Goal: Information Seeking & Learning: Learn about a topic

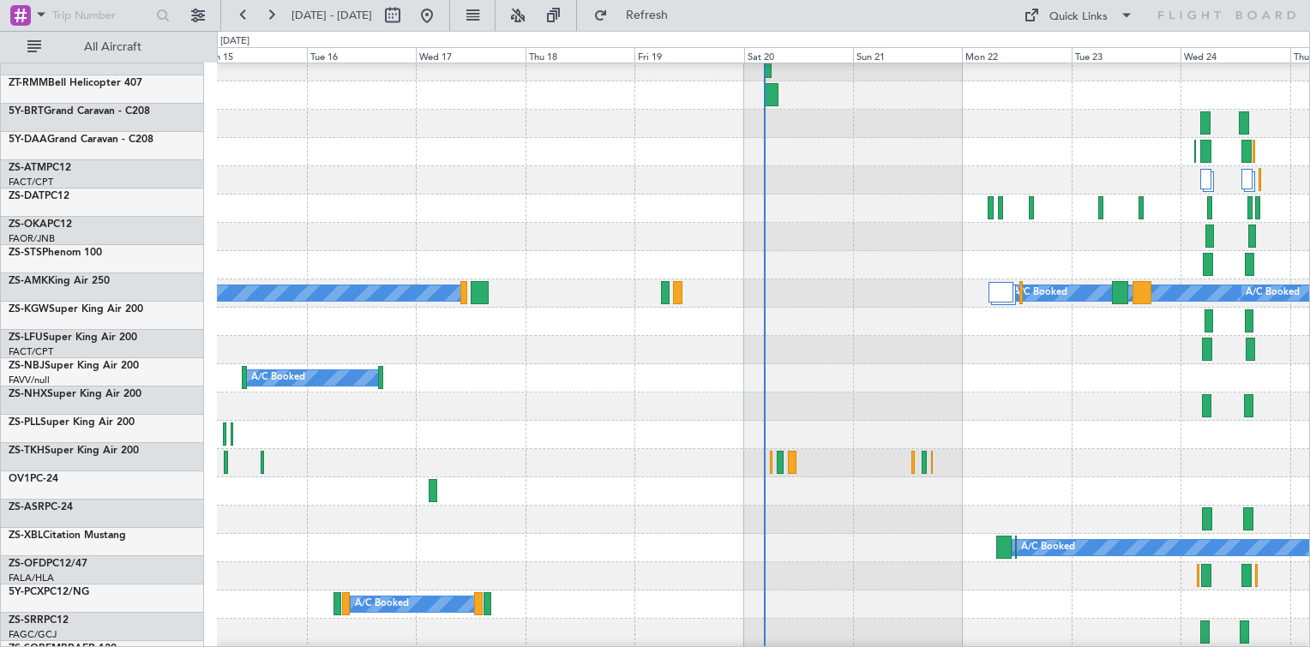
scroll to position [1457, 0]
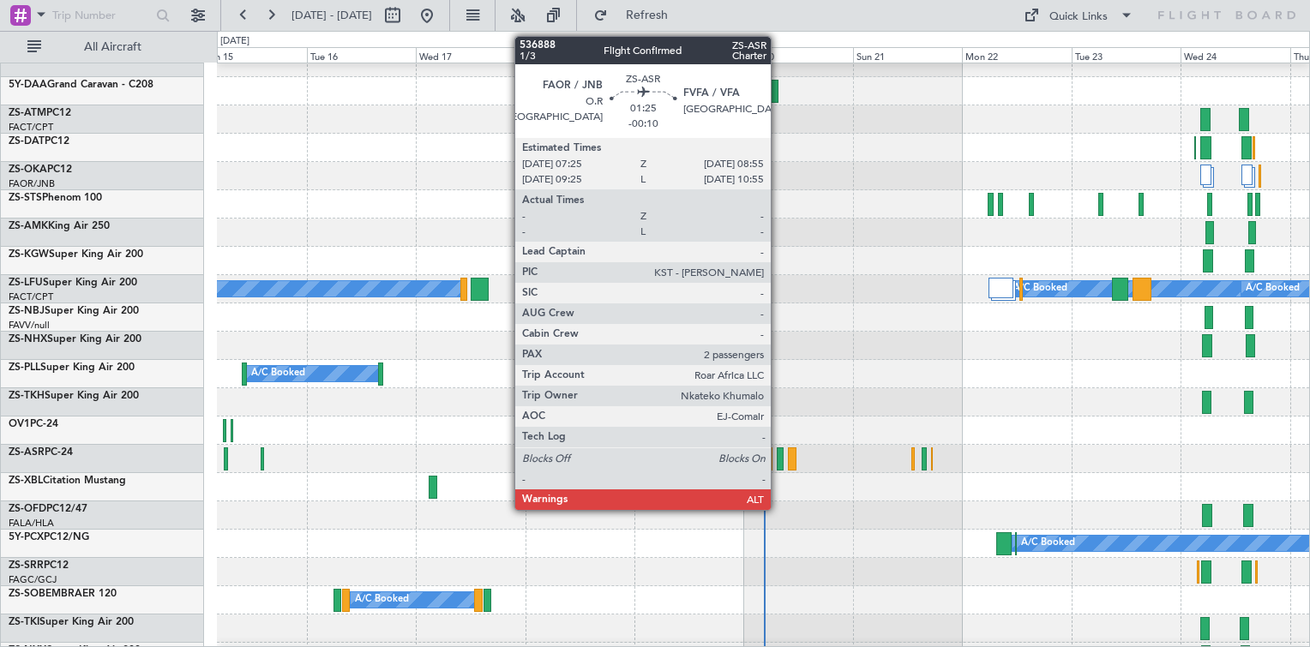
click at [778, 463] on div at bounding box center [780, 458] width 7 height 23
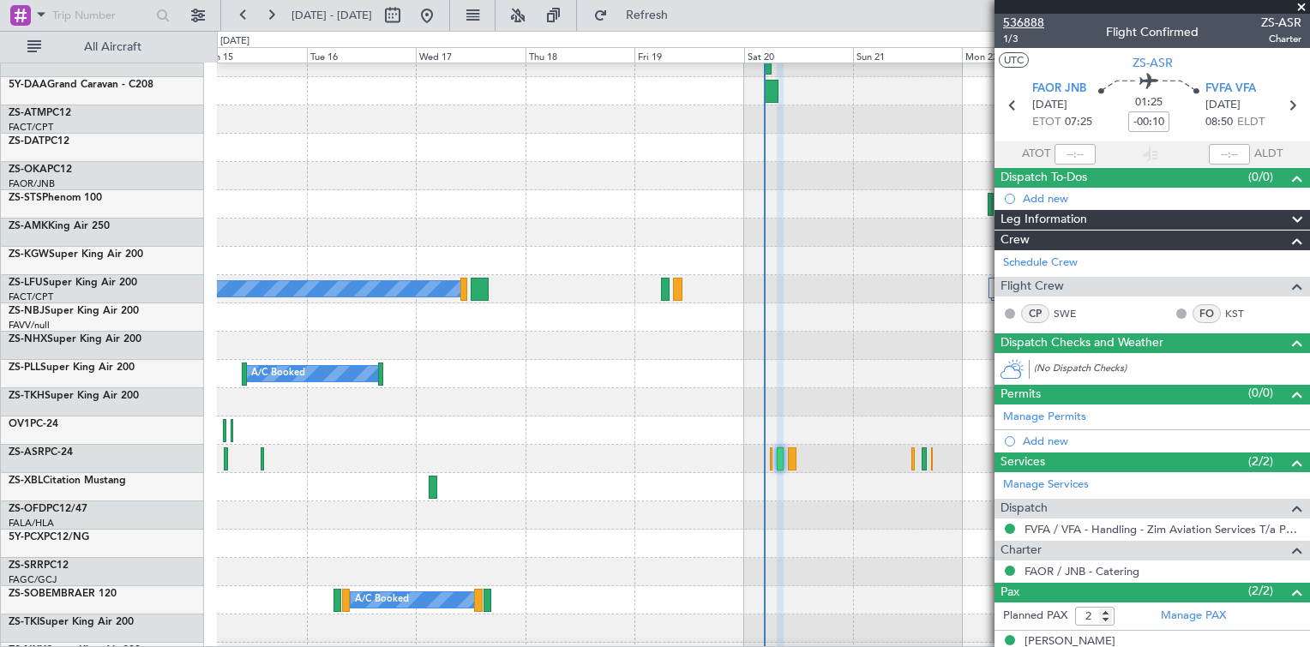
click at [1038, 24] on span "536888" at bounding box center [1023, 23] width 41 height 18
click at [1303, 6] on div at bounding box center [1151, 7] width 315 height 14
click at [1300, 7] on span at bounding box center [1301, 7] width 17 height 15
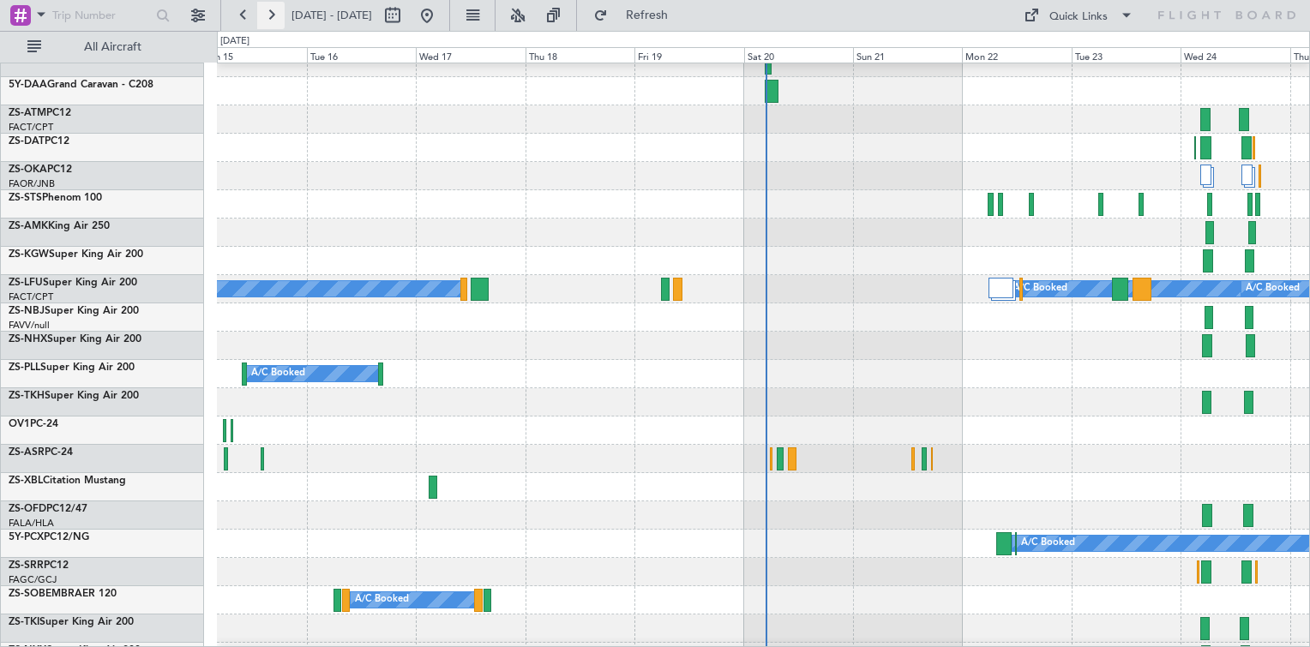
click at [268, 19] on button at bounding box center [270, 15] width 27 height 27
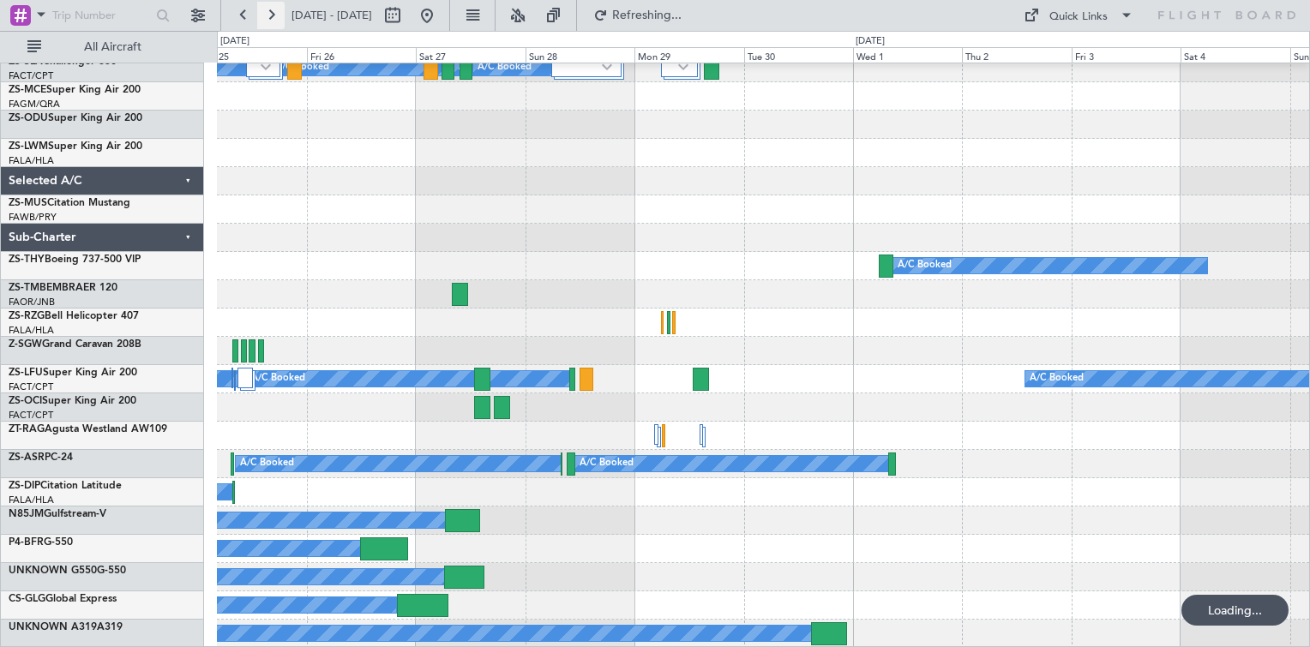
click at [268, 19] on button at bounding box center [270, 15] width 27 height 27
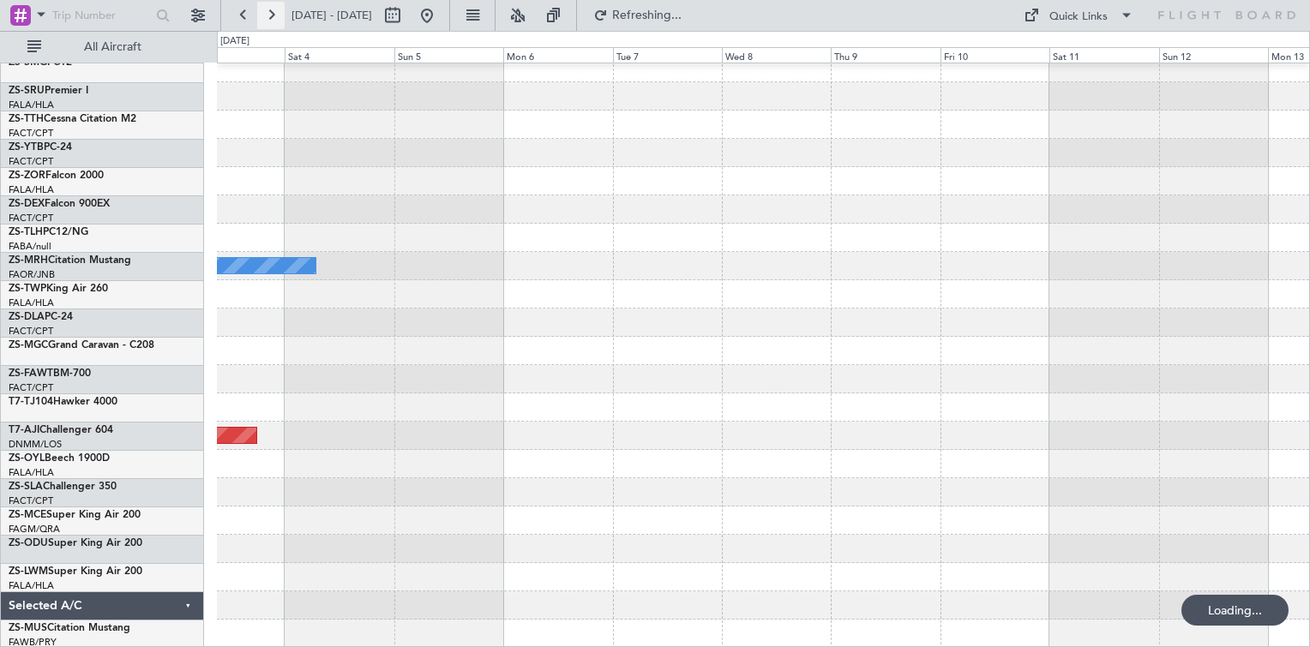
scroll to position [744, 0]
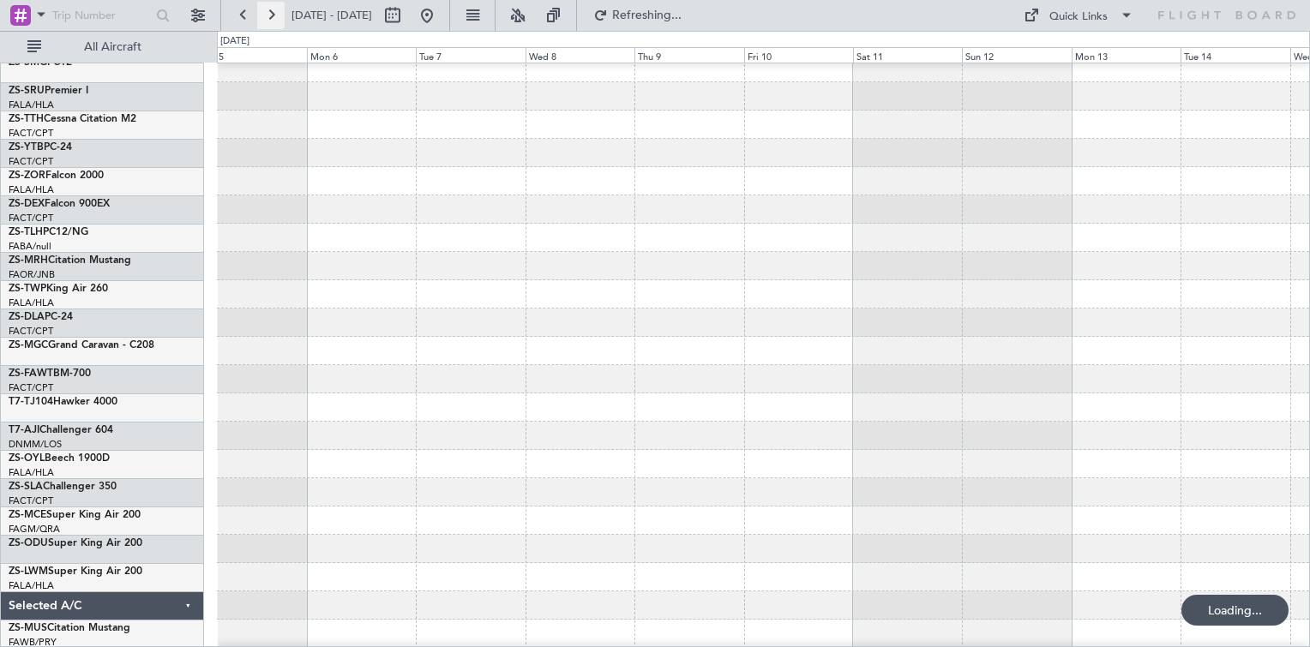
click at [268, 19] on button at bounding box center [270, 15] width 27 height 27
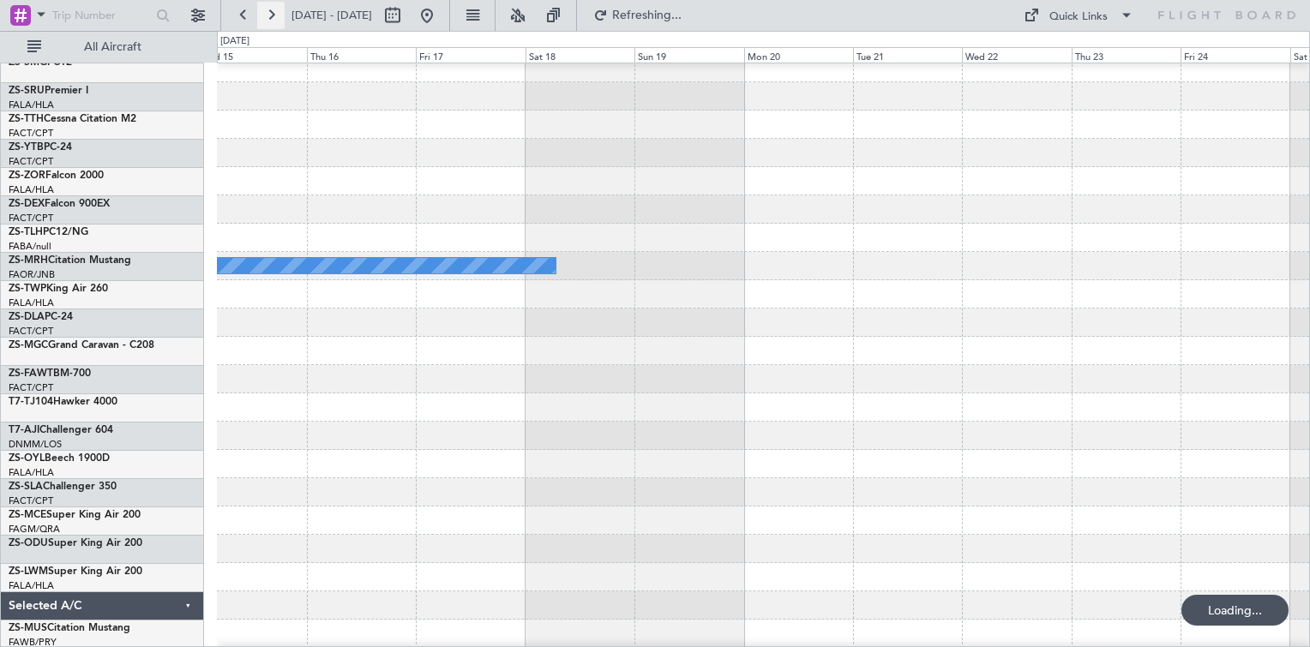
click at [268, 19] on button at bounding box center [270, 15] width 27 height 27
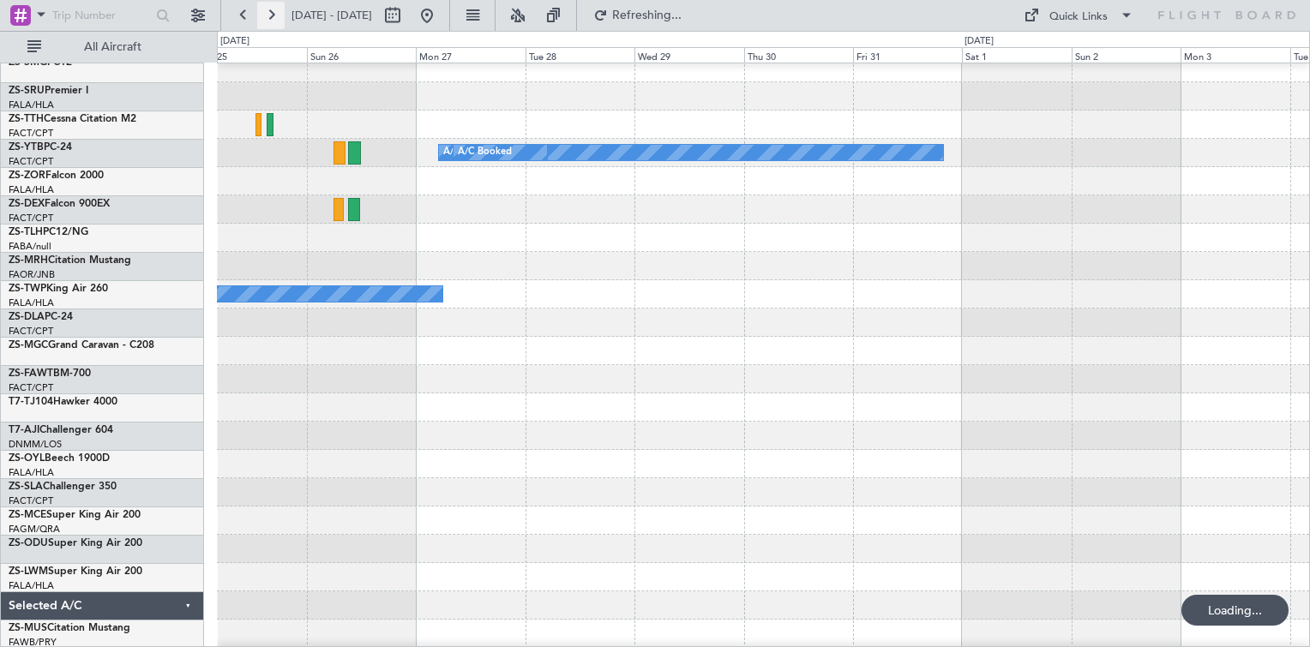
click at [268, 19] on button at bounding box center [270, 15] width 27 height 27
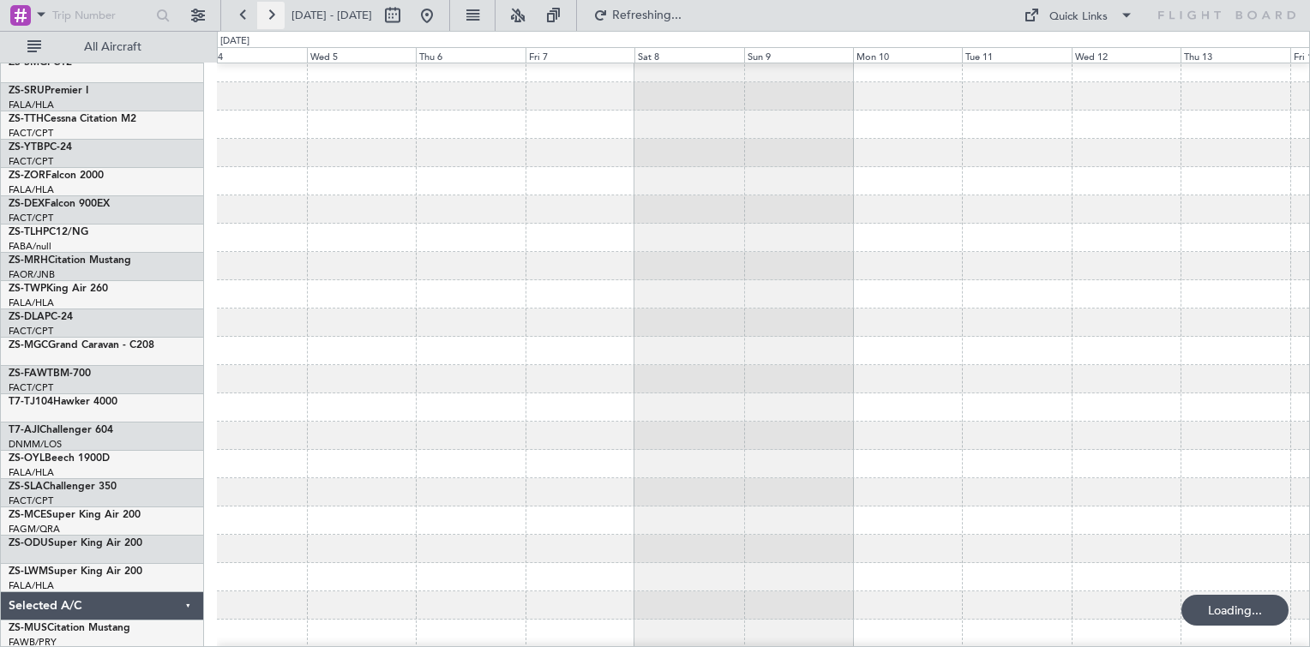
click at [268, 19] on button at bounding box center [270, 15] width 27 height 27
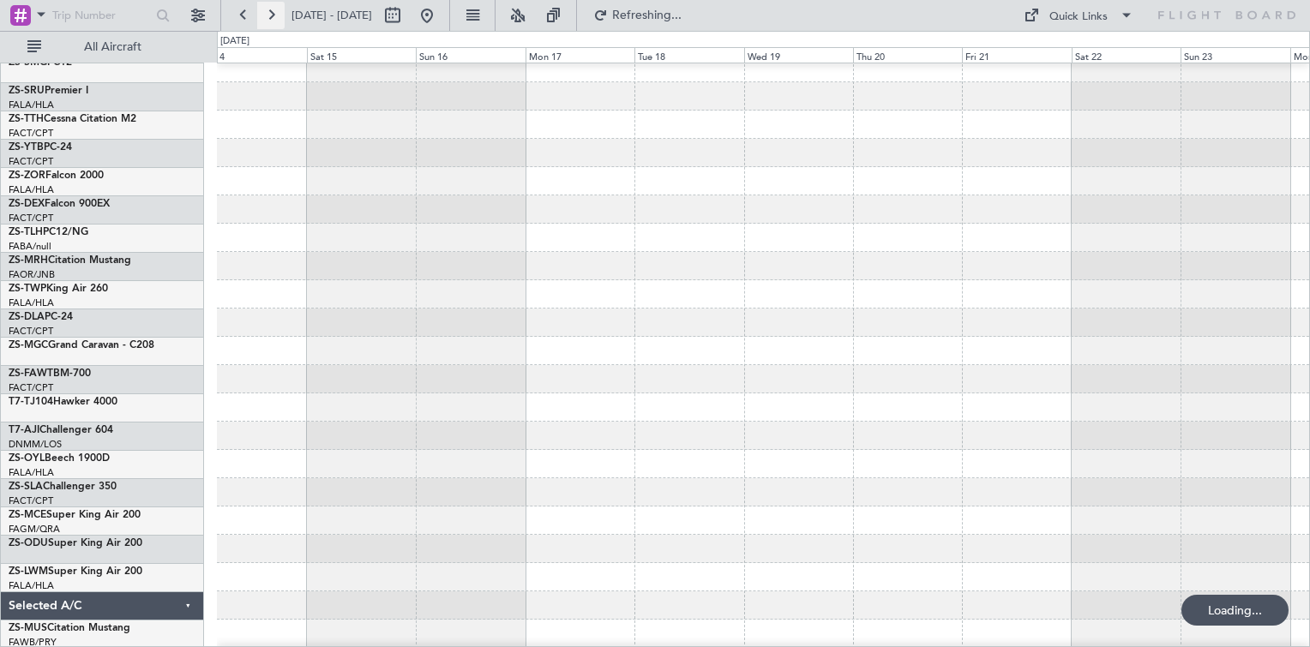
click at [269, 19] on button at bounding box center [270, 15] width 27 height 27
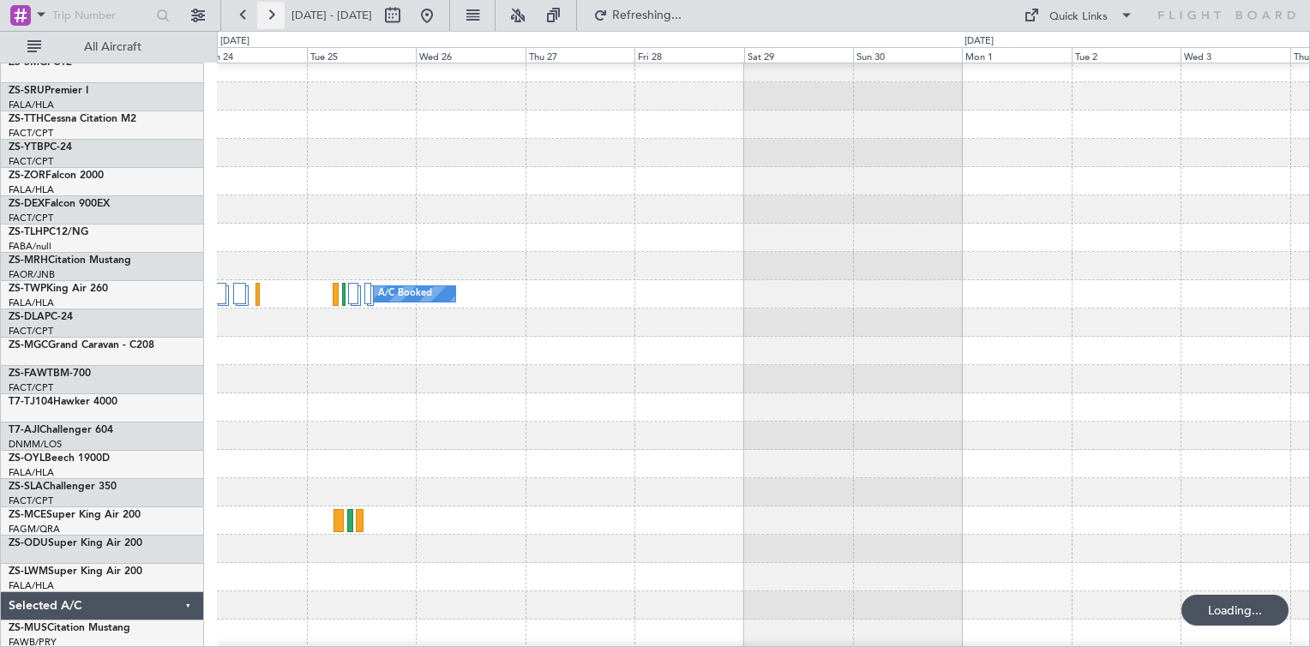
click at [270, 18] on button at bounding box center [270, 15] width 27 height 27
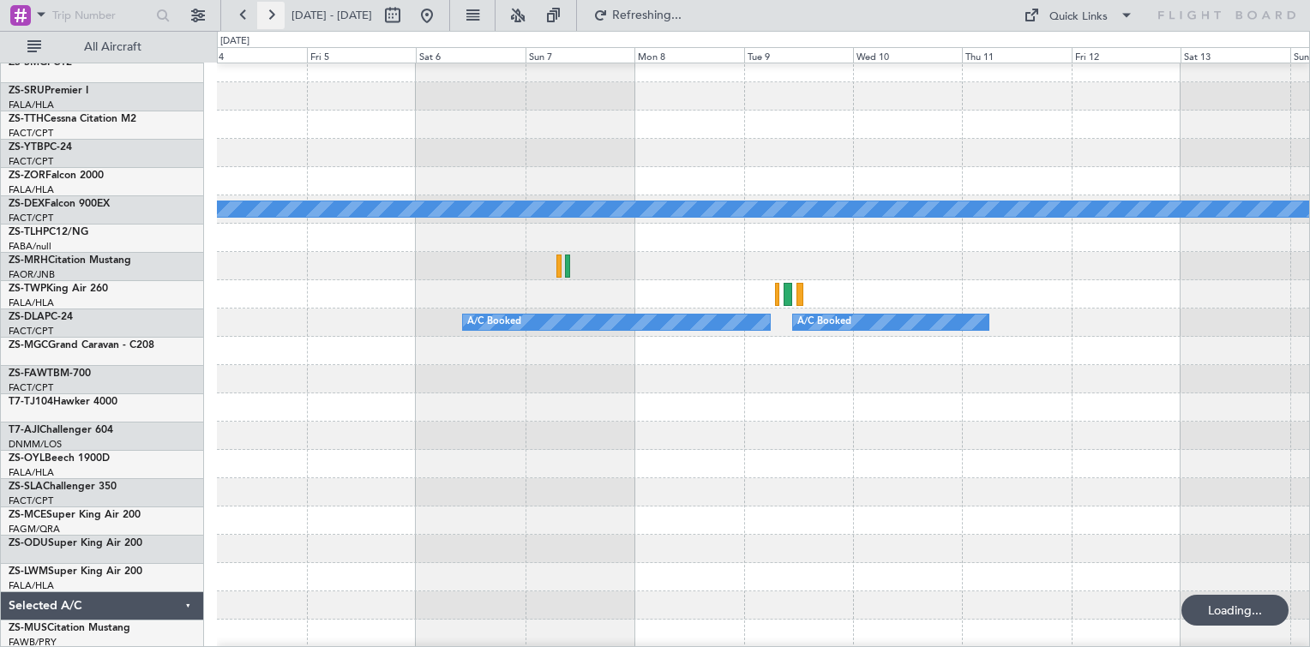
click at [270, 18] on button at bounding box center [270, 15] width 27 height 27
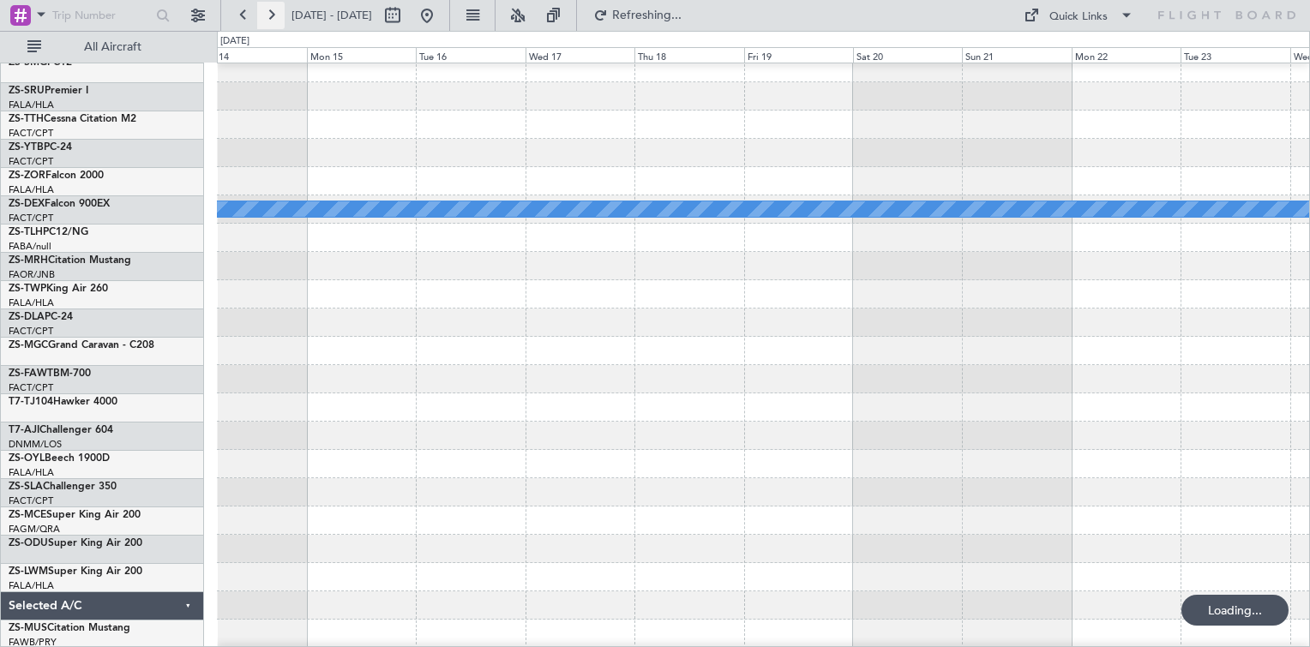
click at [270, 18] on button at bounding box center [270, 15] width 27 height 27
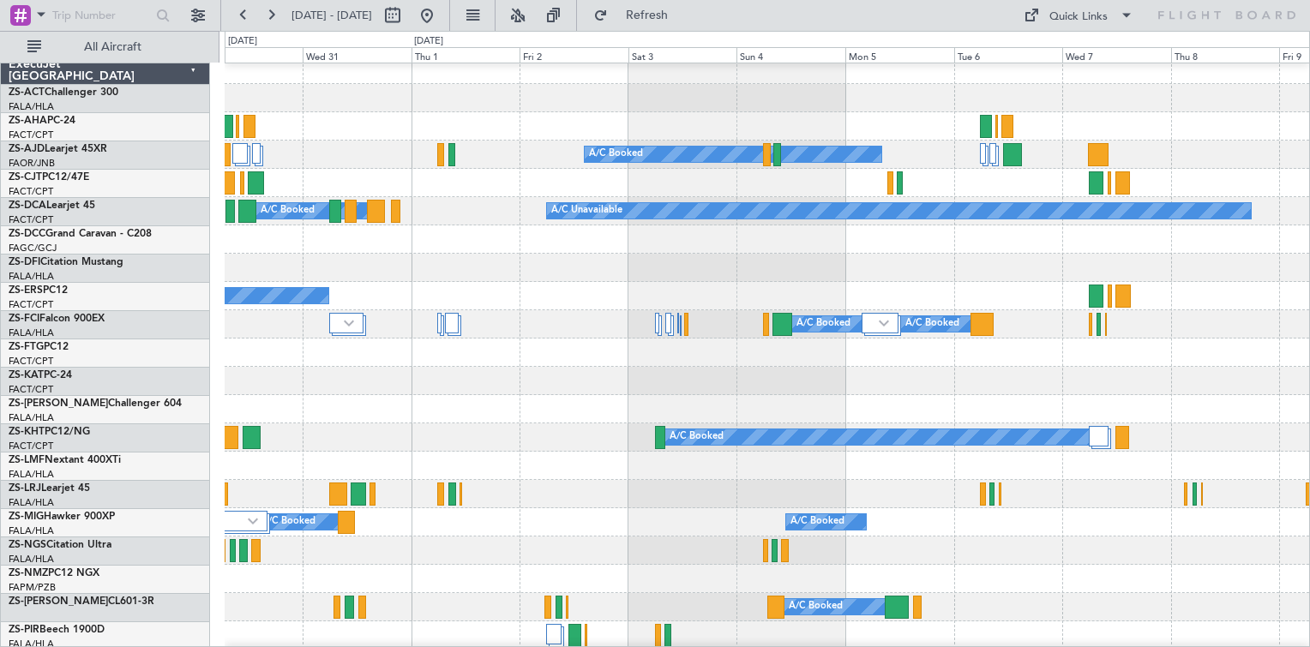
scroll to position [9, 0]
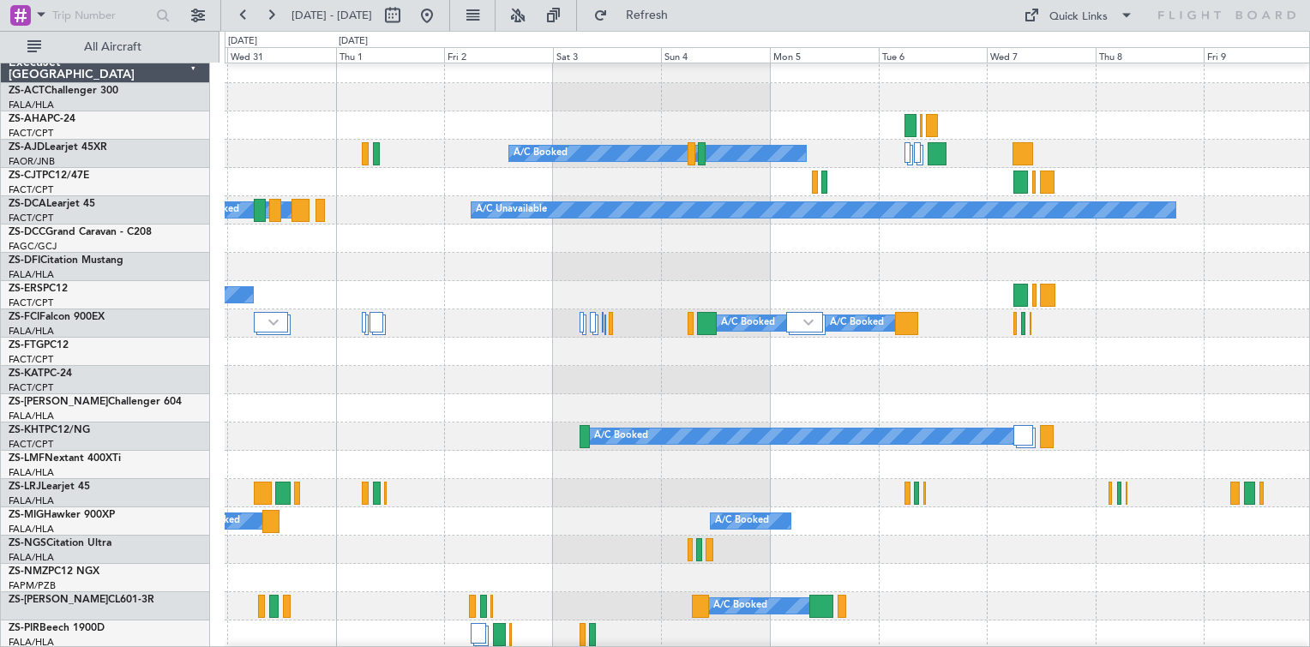
click at [412, 401] on div at bounding box center [767, 408] width 1084 height 28
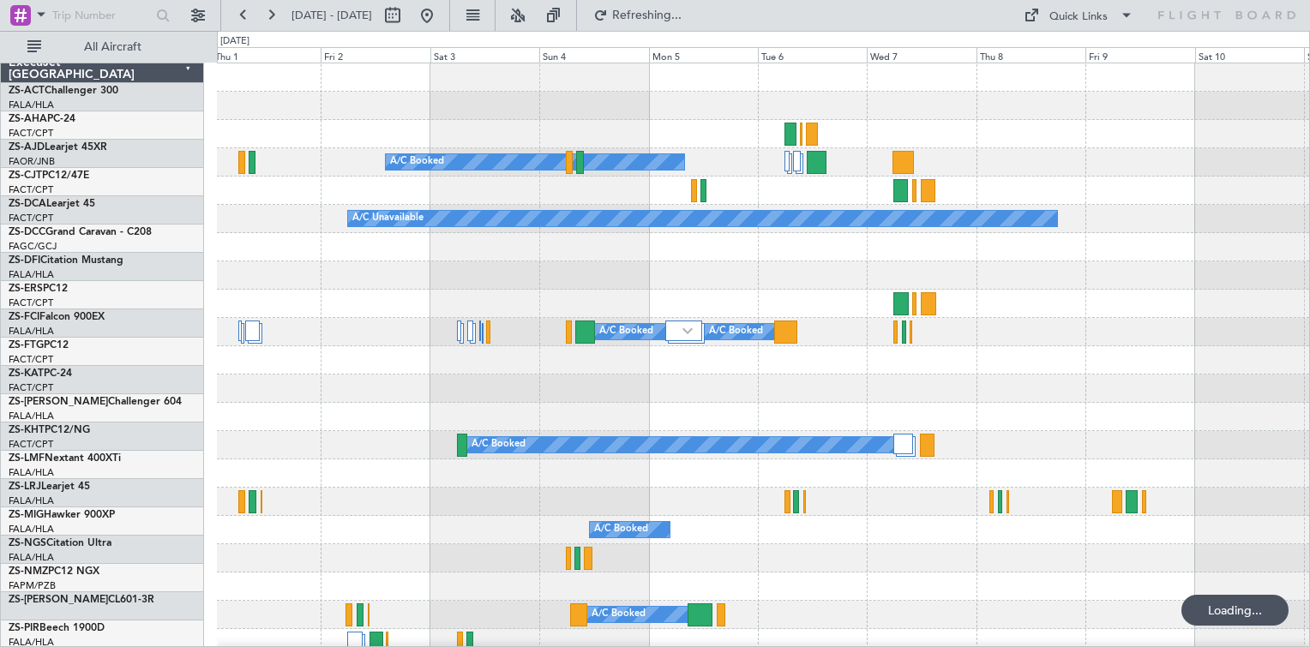
scroll to position [0, 0]
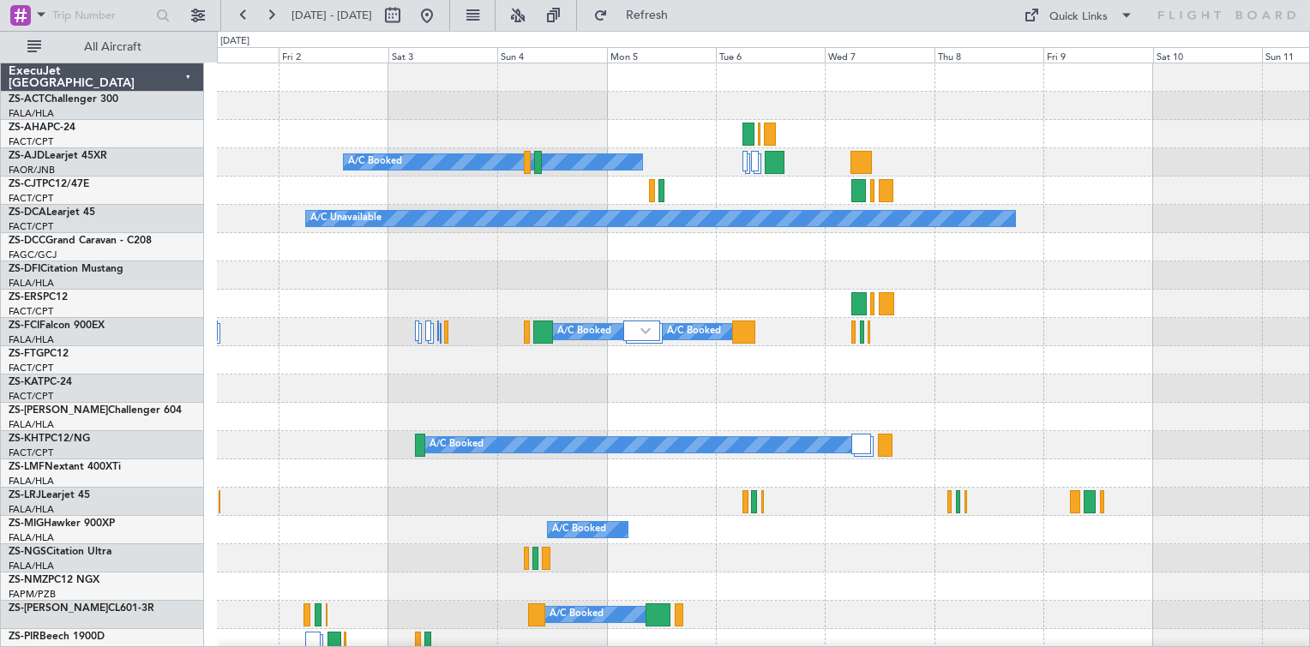
click at [815, 370] on div at bounding box center [763, 360] width 1092 height 28
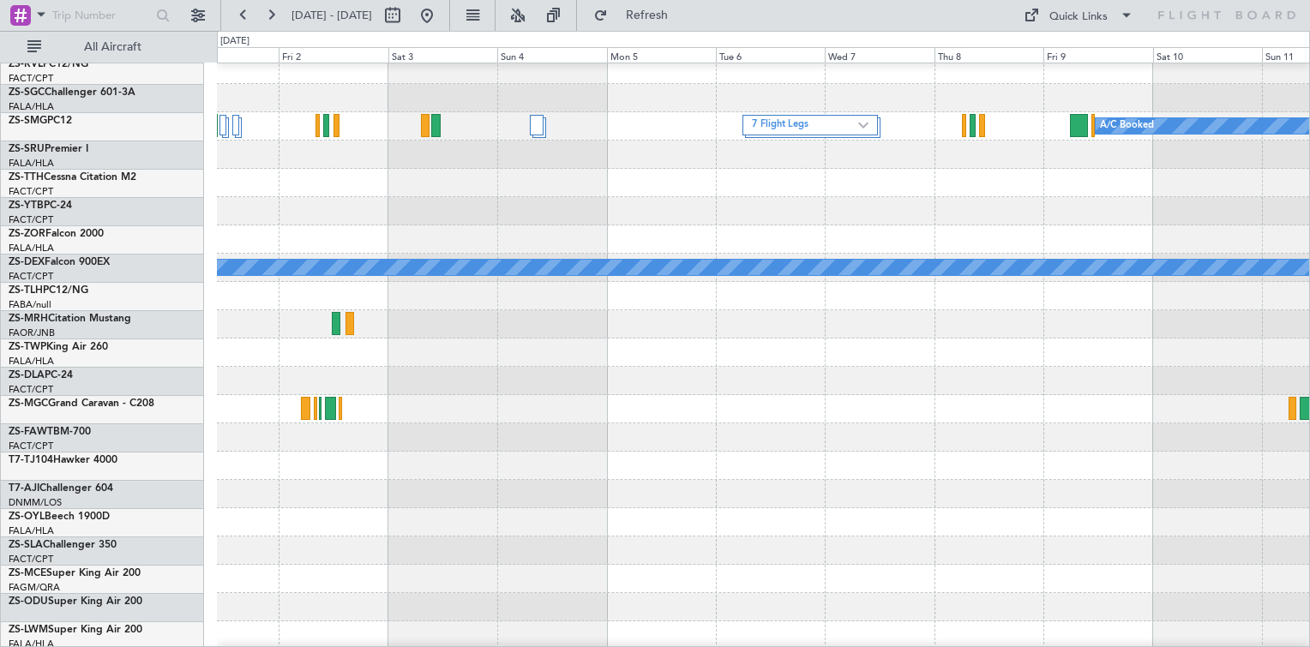
scroll to position [600, 0]
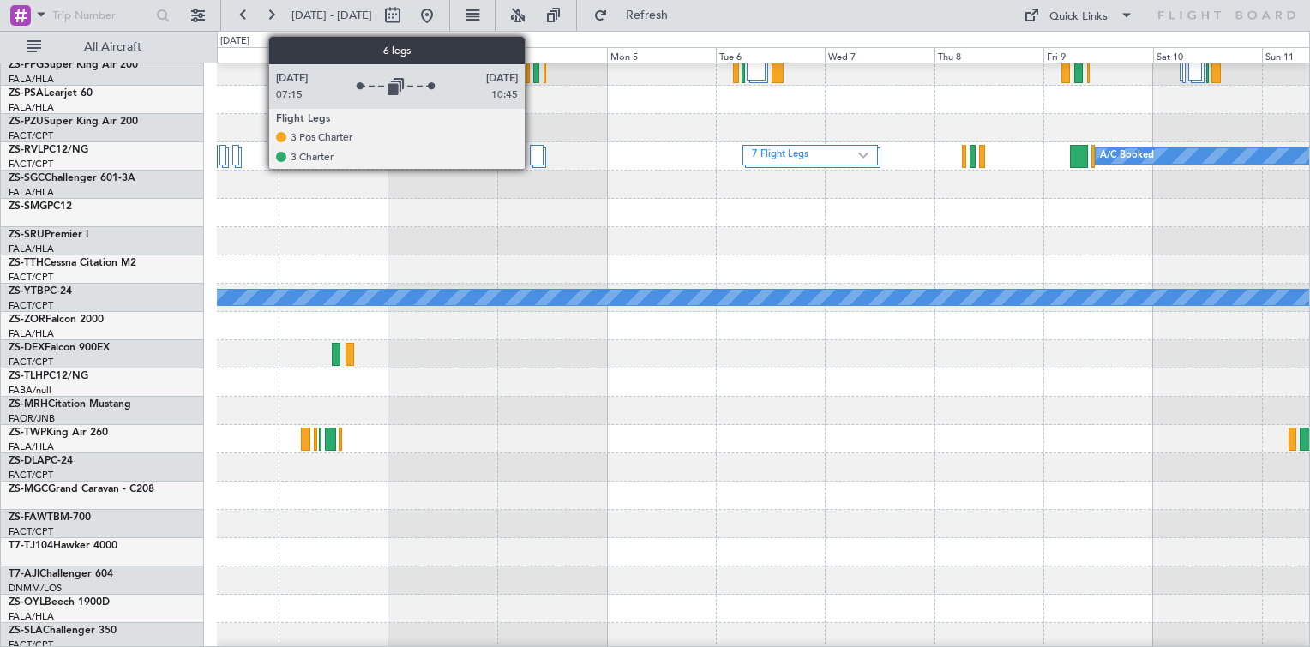
click at [532, 154] on div at bounding box center [537, 155] width 14 height 21
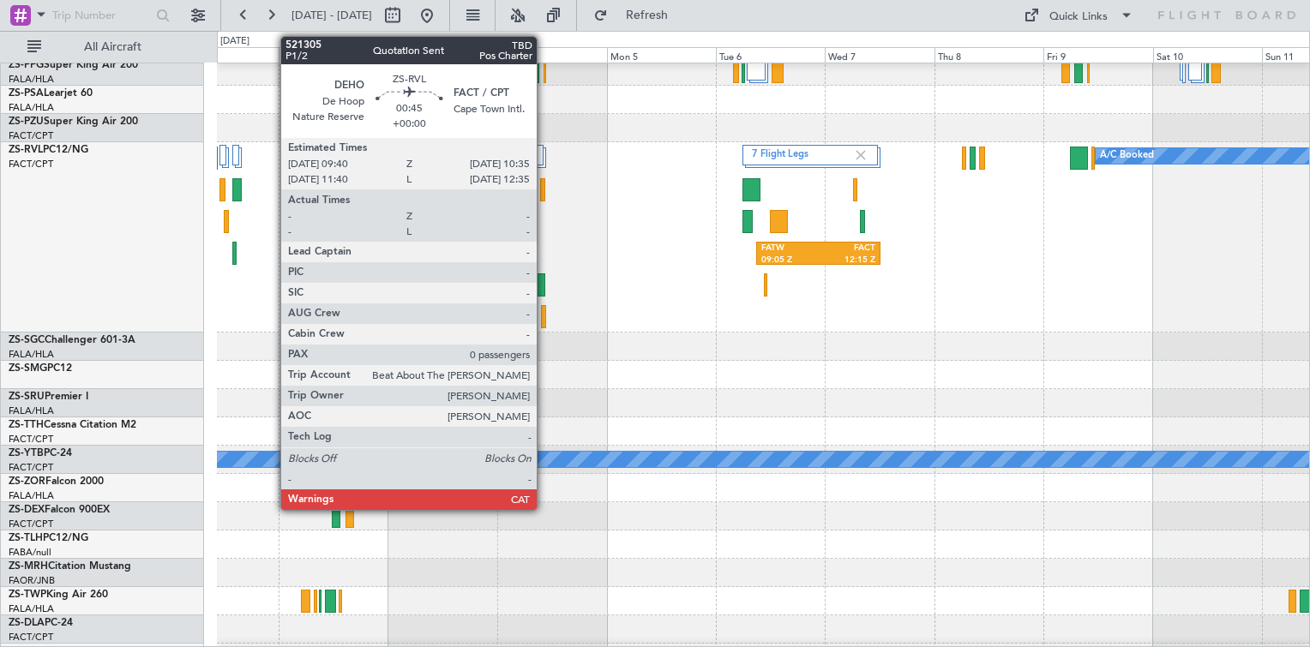
click at [544, 193] on div at bounding box center [542, 189] width 4 height 23
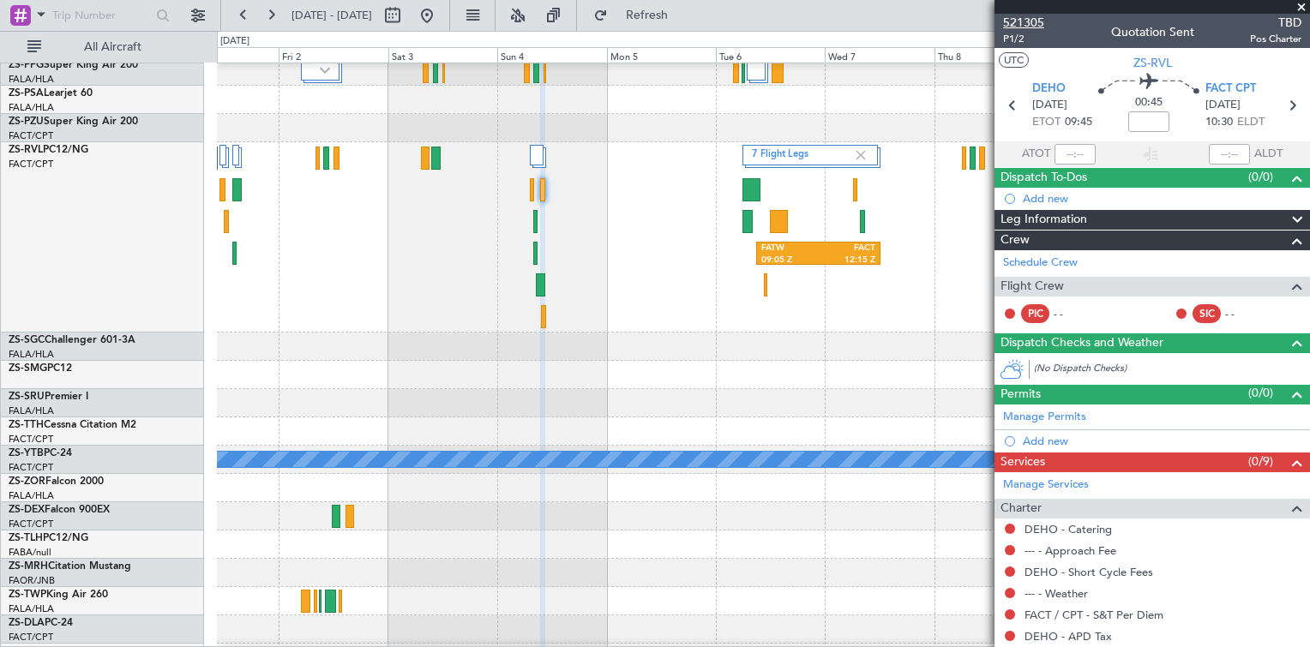
click at [1023, 25] on span "521305" at bounding box center [1023, 23] width 41 height 18
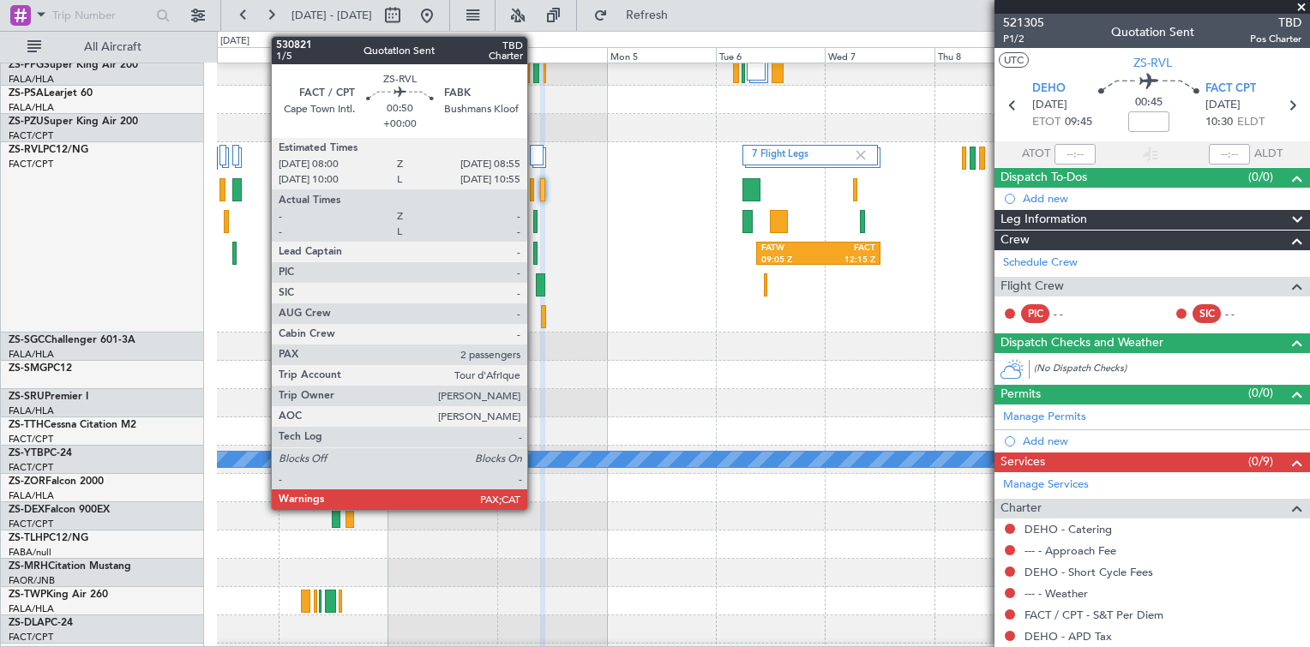
click at [535, 255] on div at bounding box center [535, 253] width 4 height 23
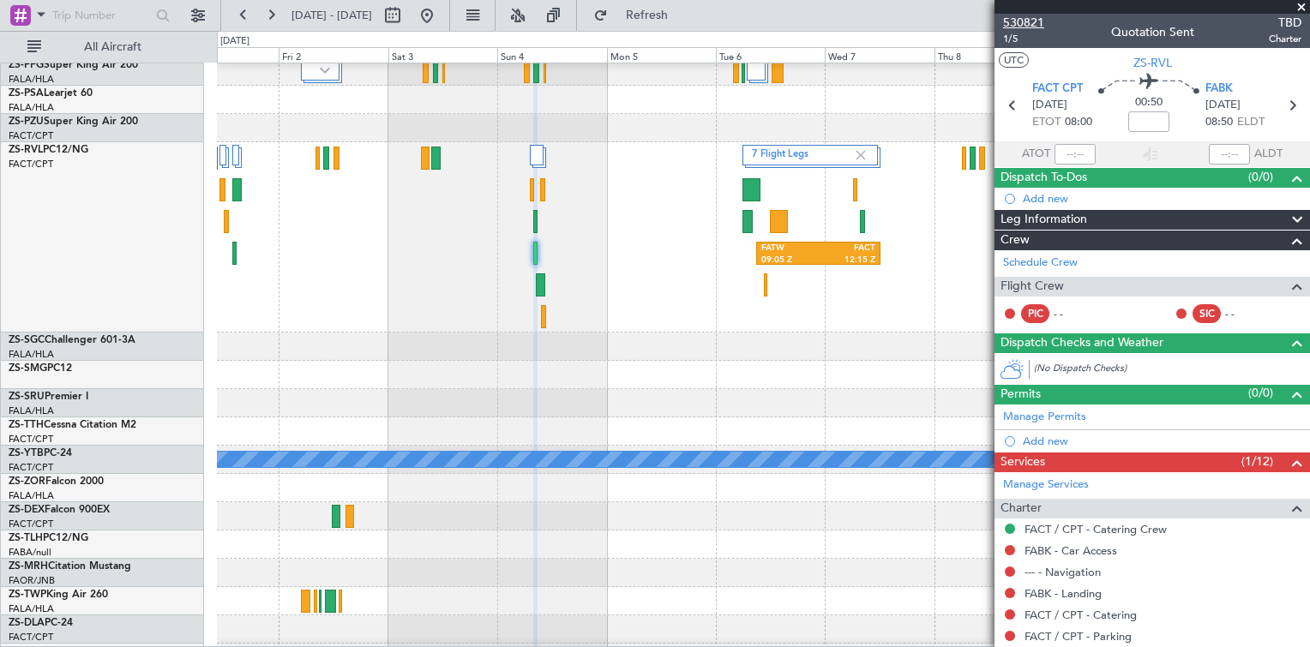
click at [1022, 23] on span "530821" at bounding box center [1023, 23] width 41 height 18
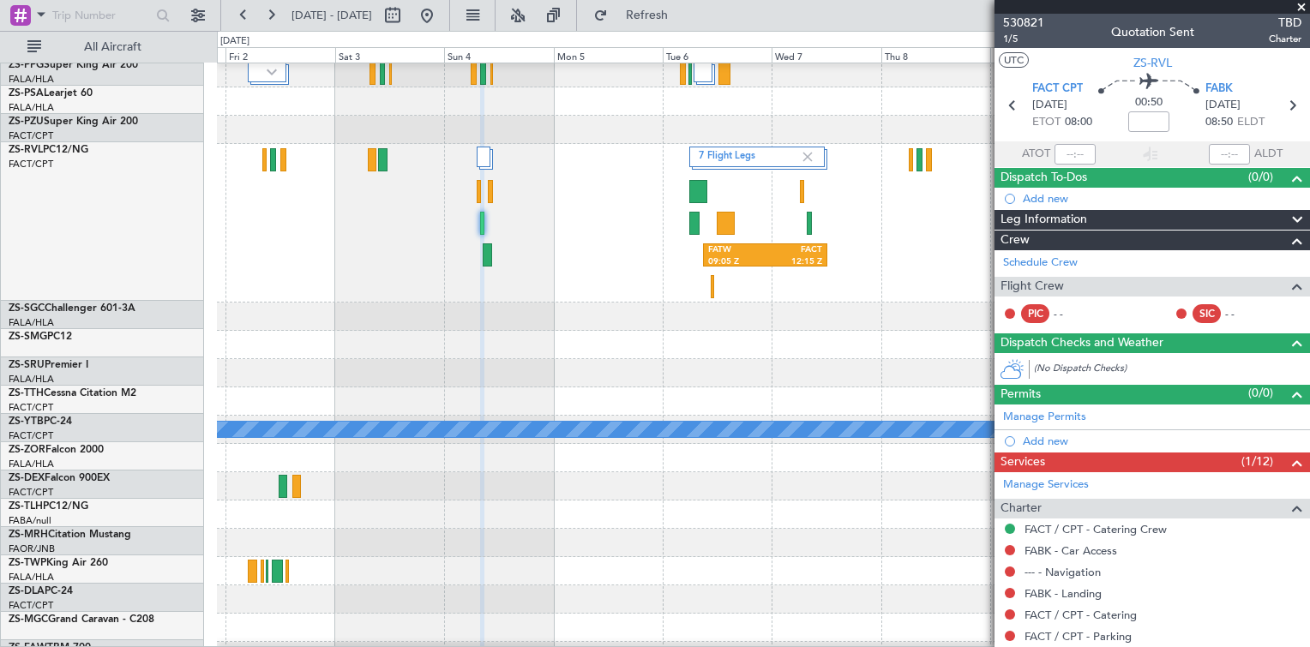
scroll to position [598, 0]
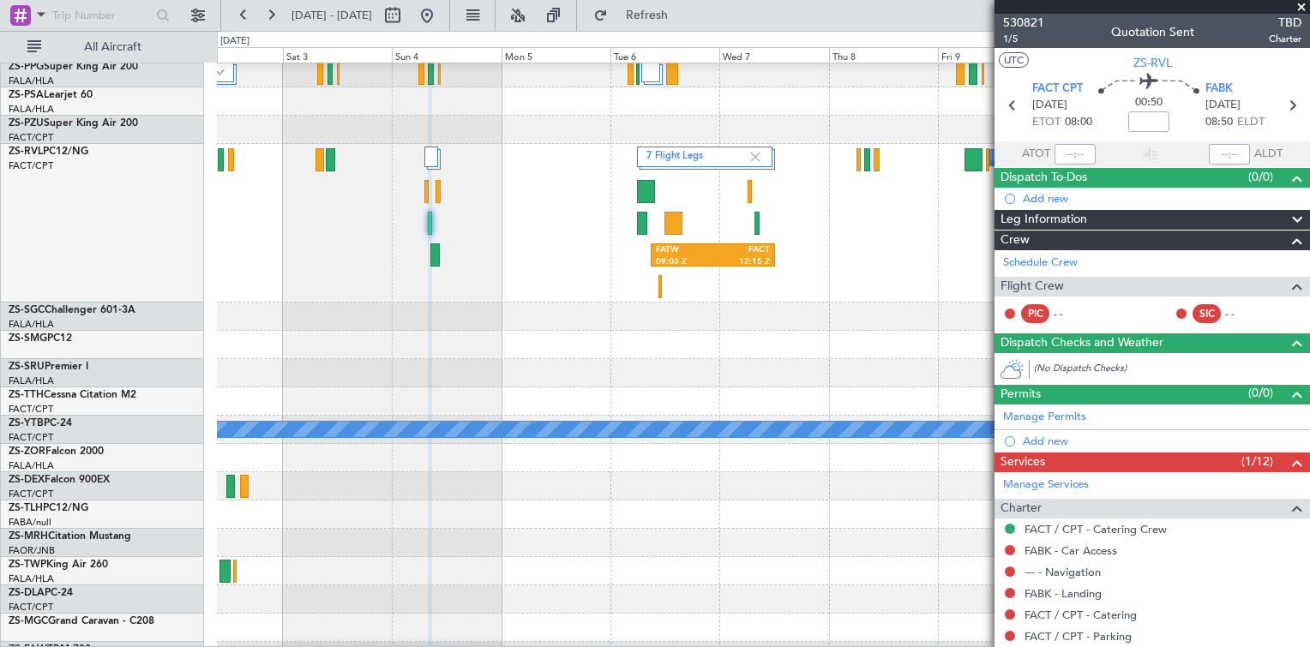
click at [609, 353] on div at bounding box center [763, 345] width 1092 height 28
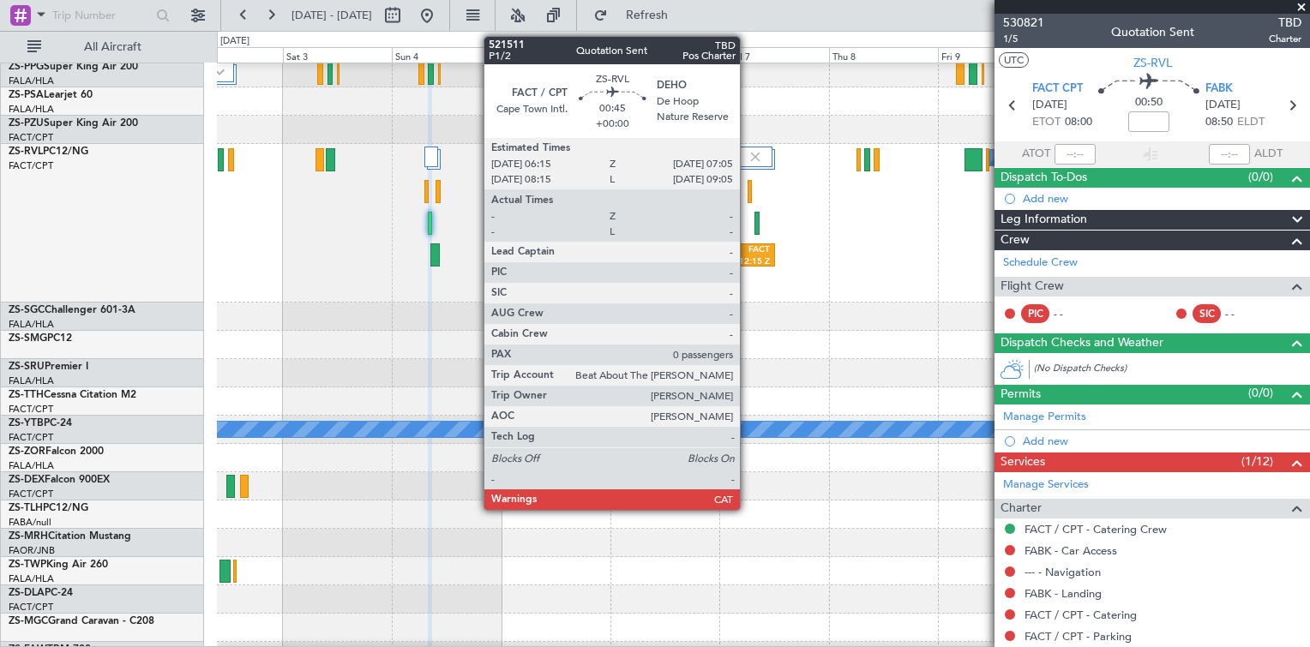
click at [748, 191] on div at bounding box center [750, 191] width 4 height 23
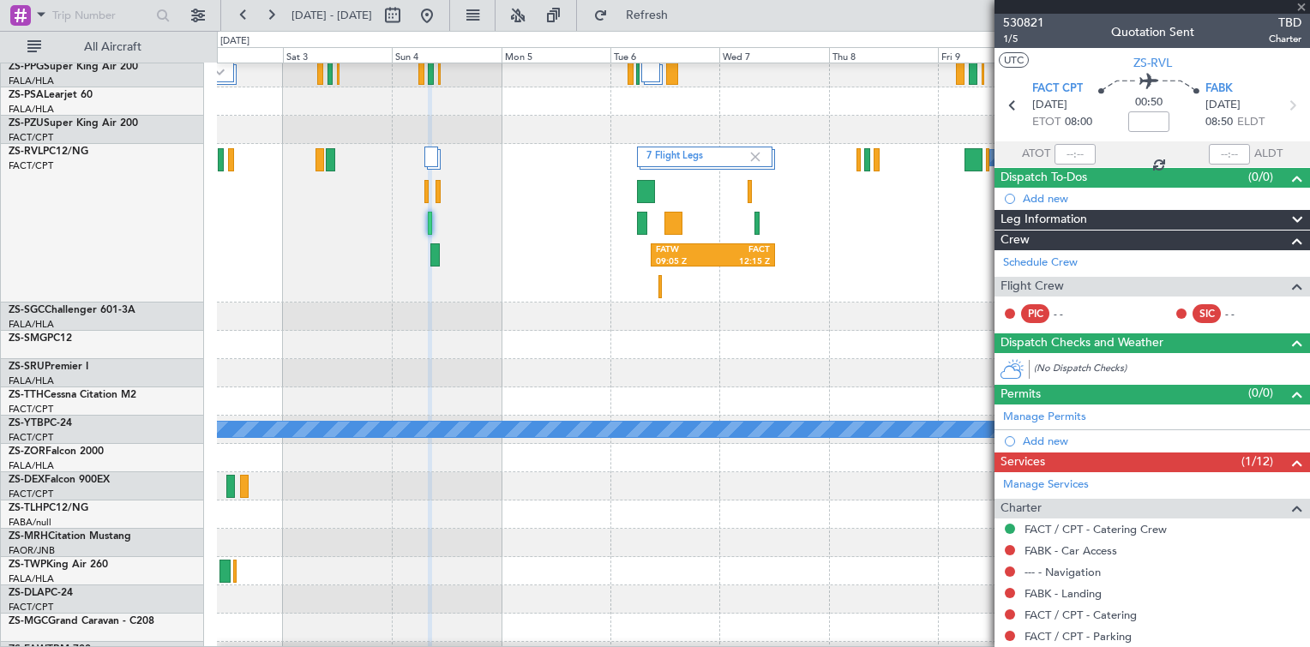
type input "0"
click at [1014, 23] on span "521511" at bounding box center [1023, 23] width 41 height 18
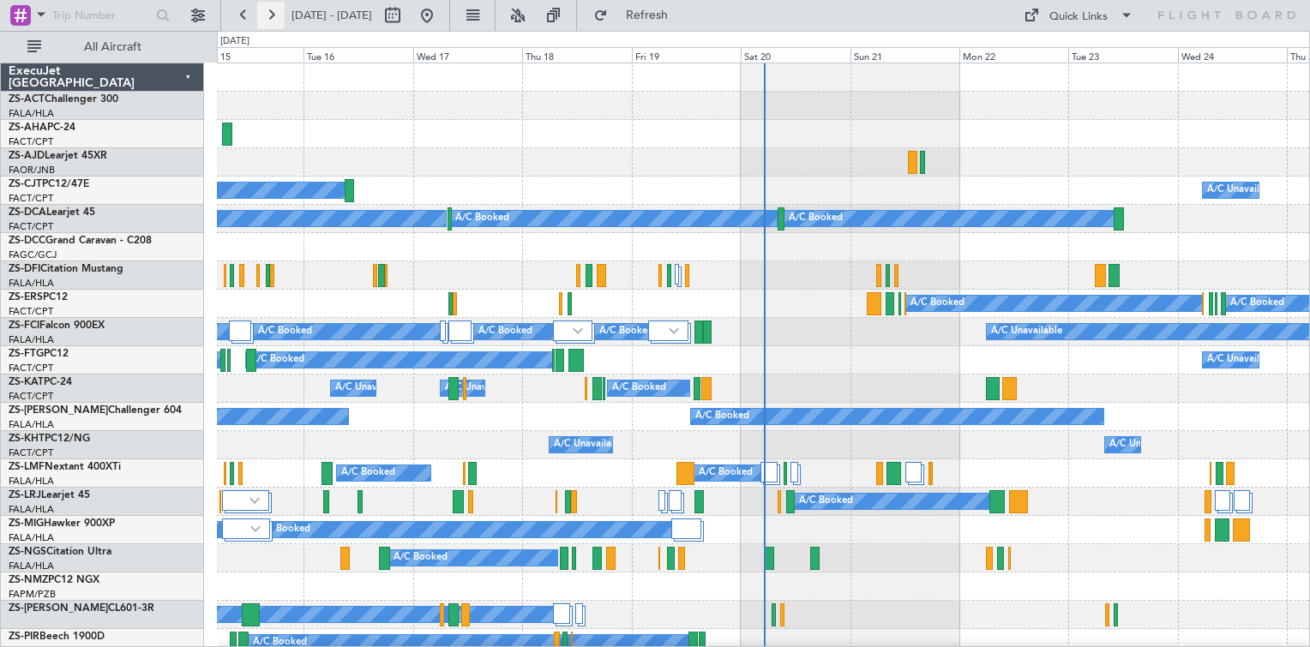
click at [267, 15] on button at bounding box center [270, 15] width 27 height 27
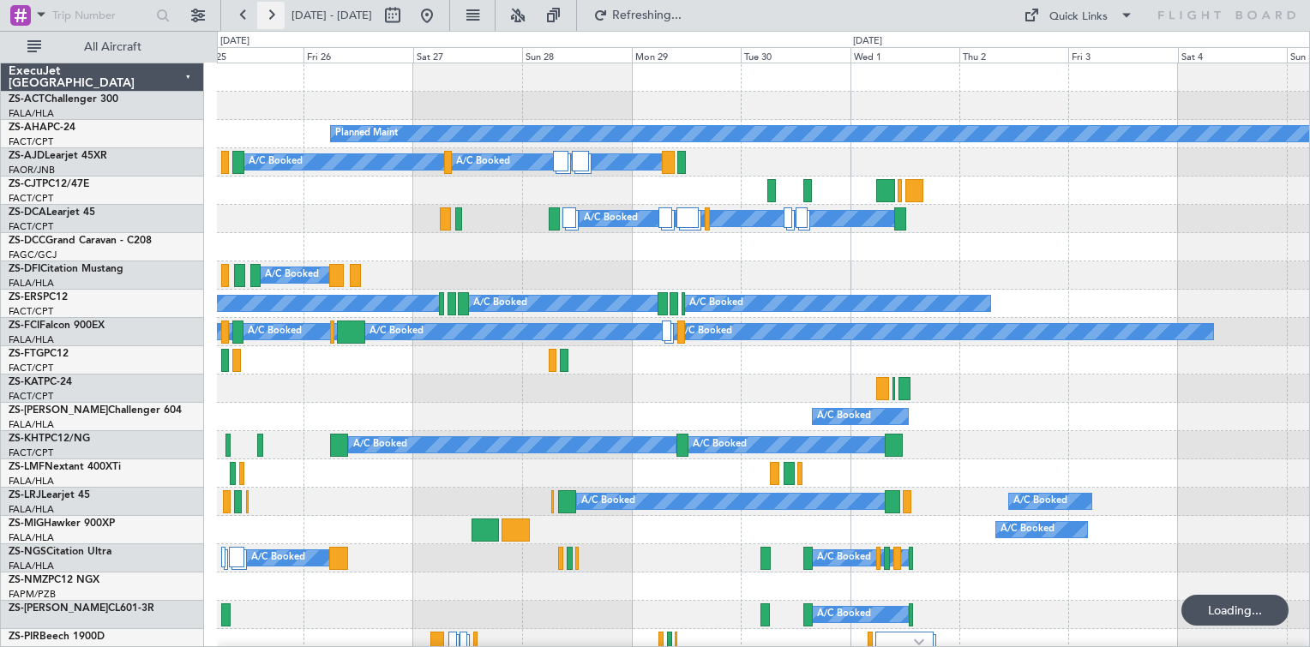
click at [267, 16] on button at bounding box center [270, 15] width 27 height 27
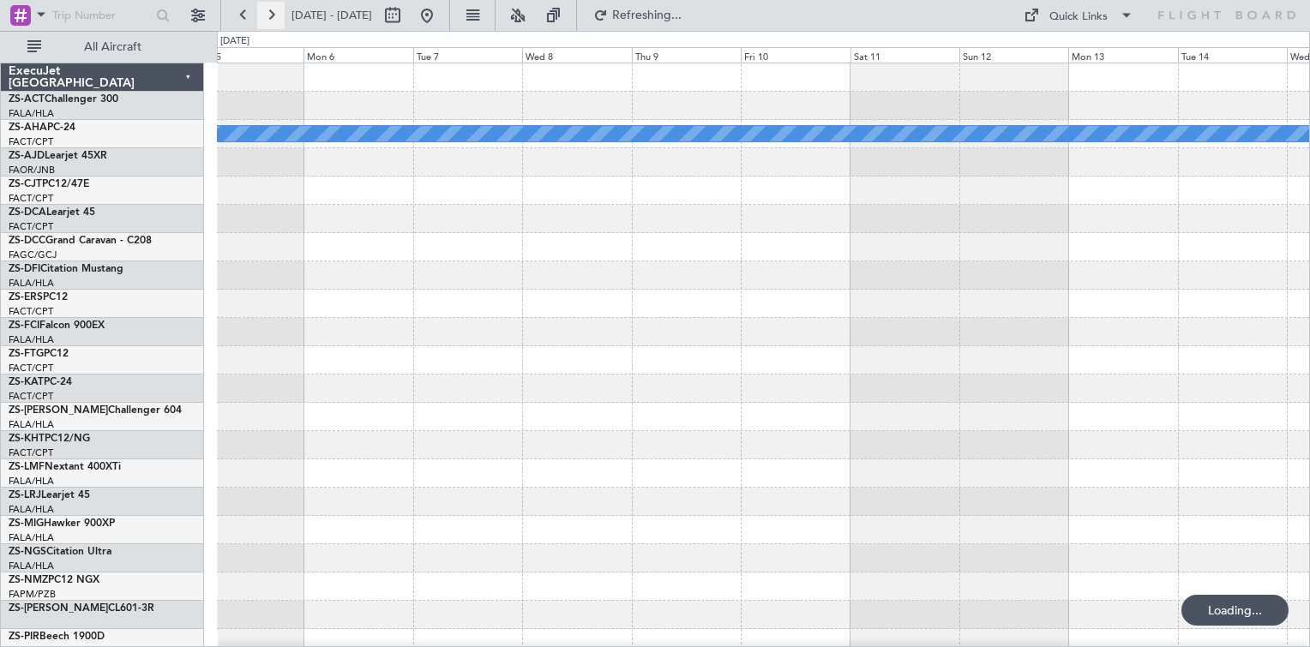
click at [267, 16] on button at bounding box center [270, 15] width 27 height 27
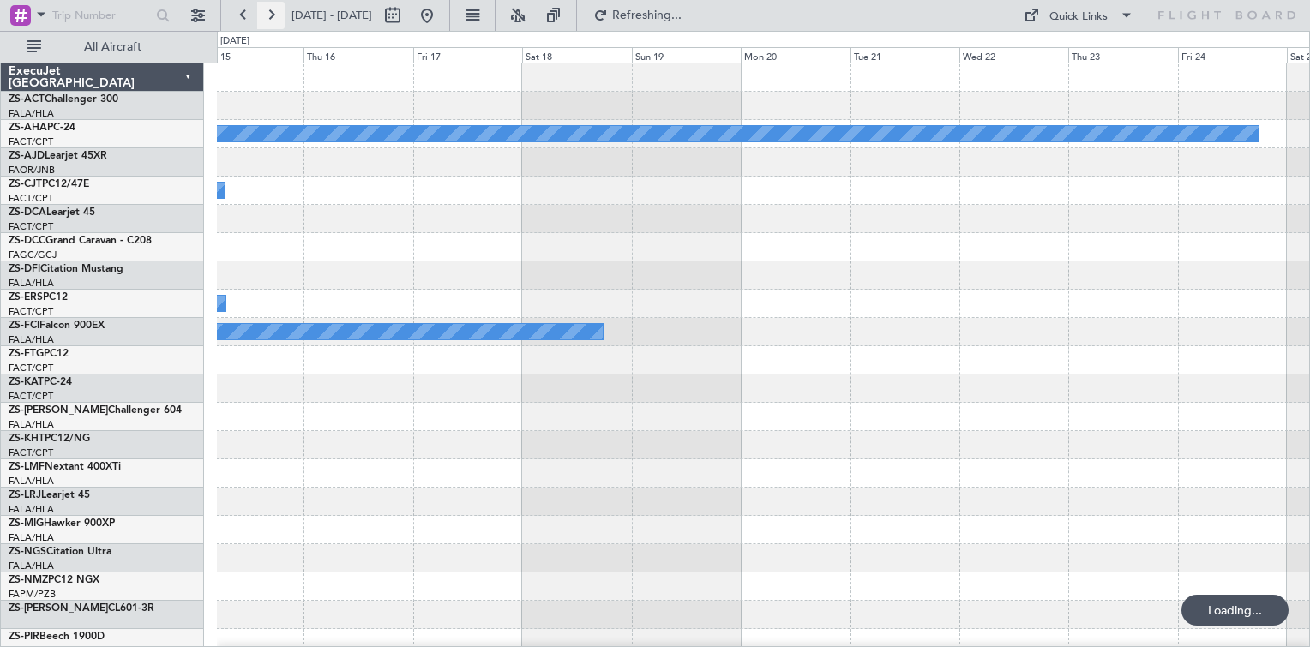
click at [267, 16] on button at bounding box center [270, 15] width 27 height 27
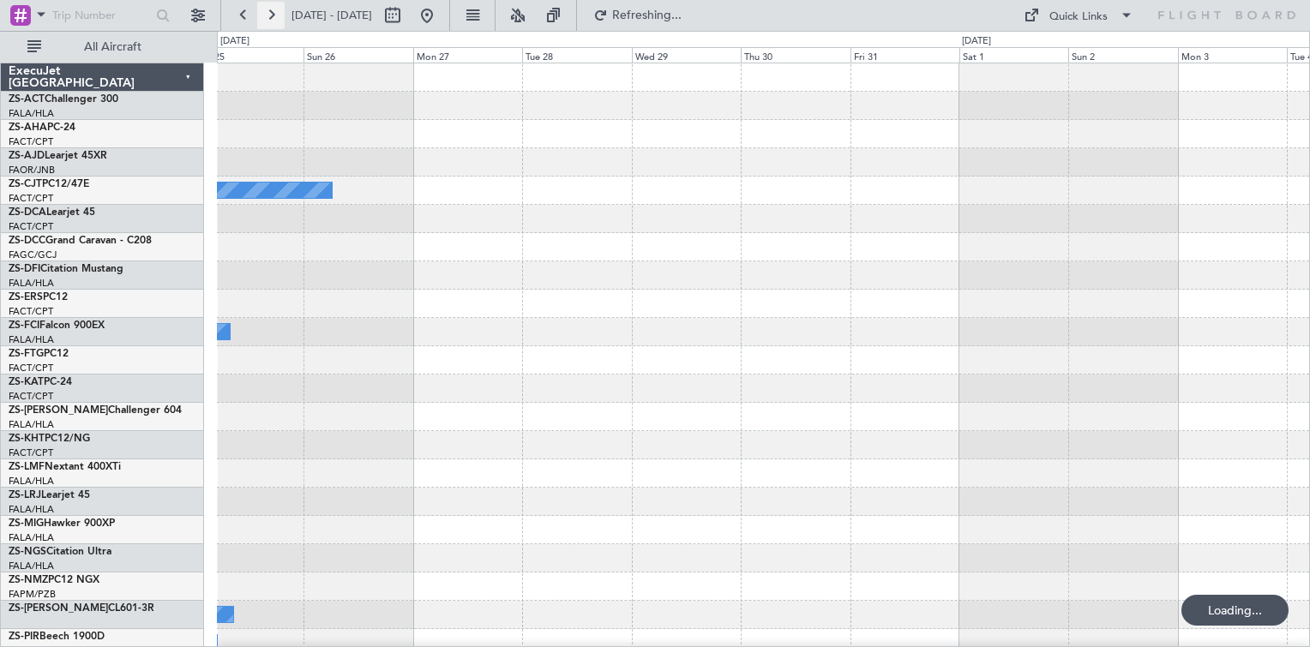
click at [267, 17] on button at bounding box center [270, 15] width 27 height 27
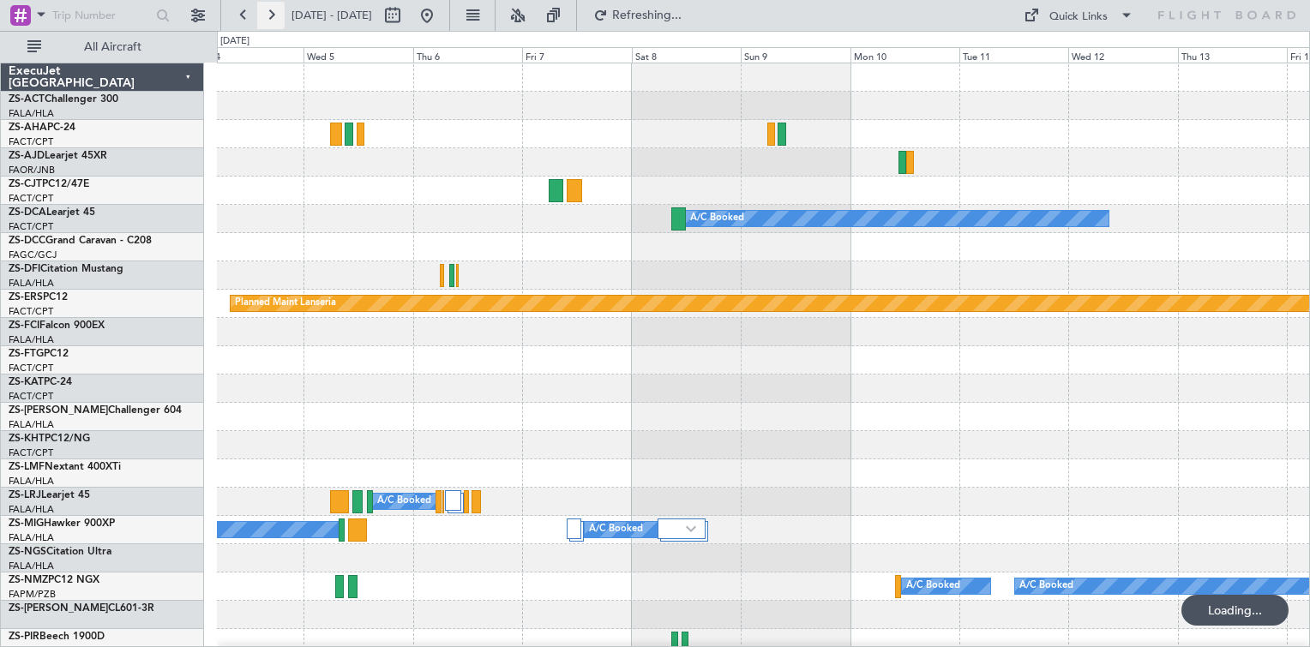
click at [267, 17] on button at bounding box center [270, 15] width 27 height 27
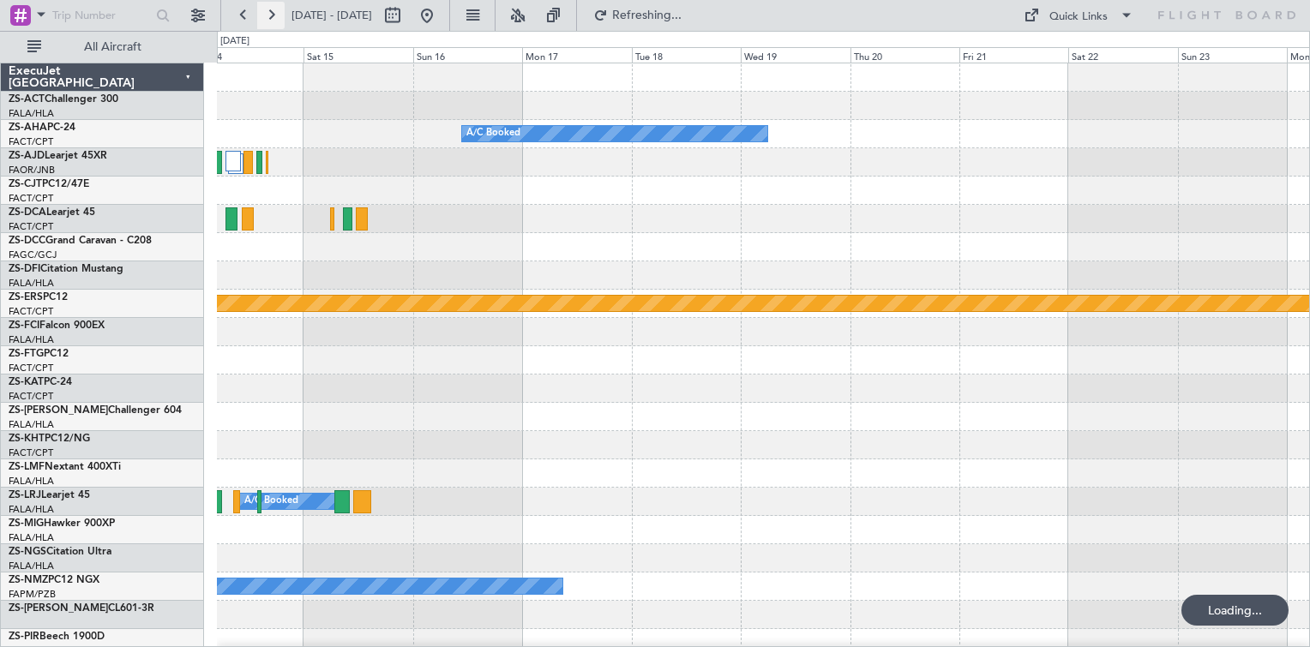
click at [267, 17] on button at bounding box center [270, 15] width 27 height 27
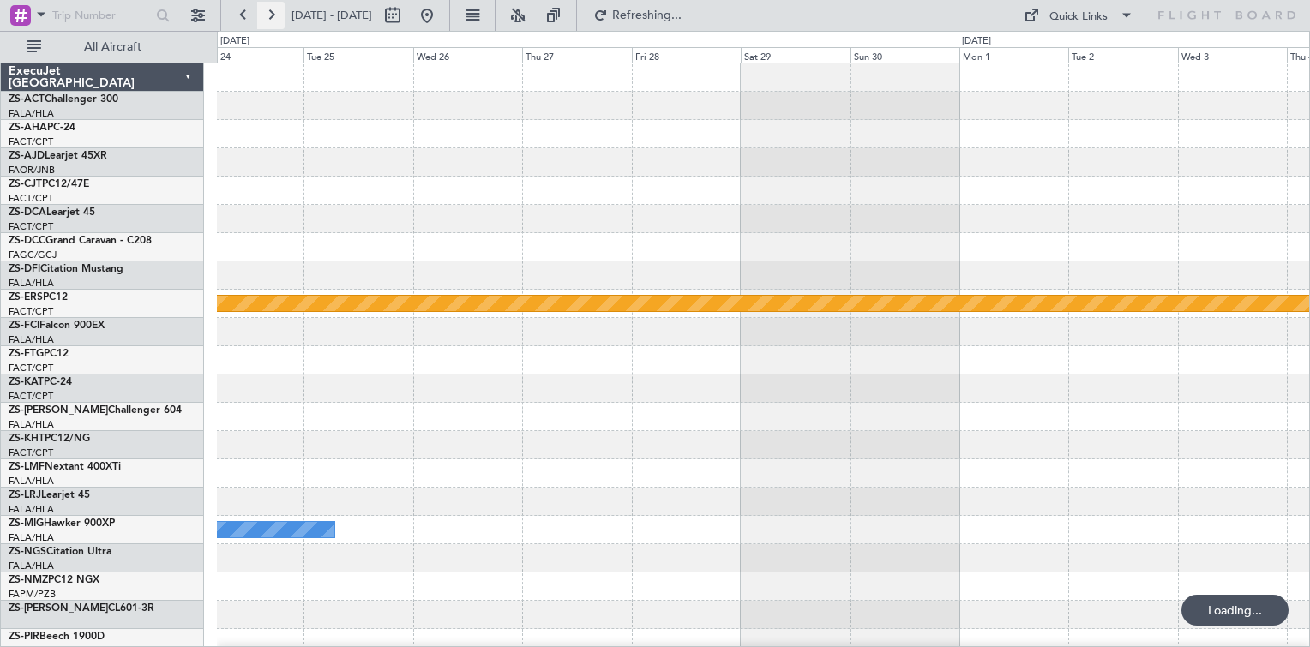
click at [267, 17] on button at bounding box center [270, 15] width 27 height 27
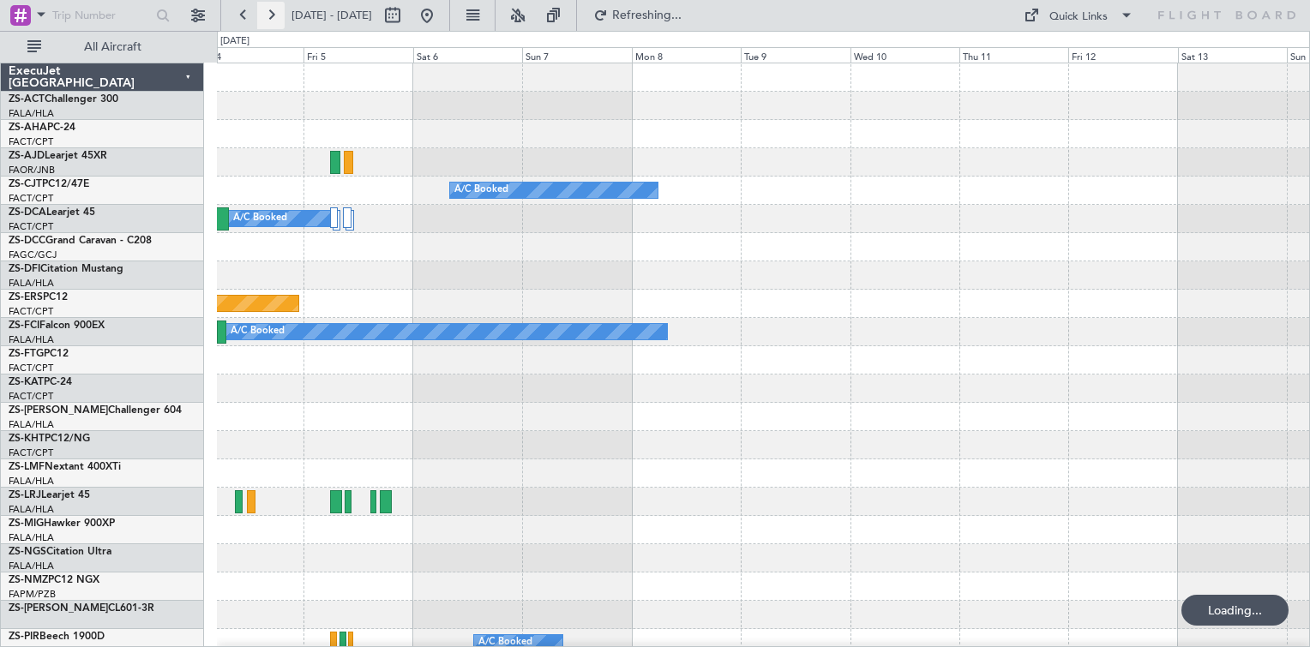
click at [267, 17] on button at bounding box center [270, 15] width 27 height 27
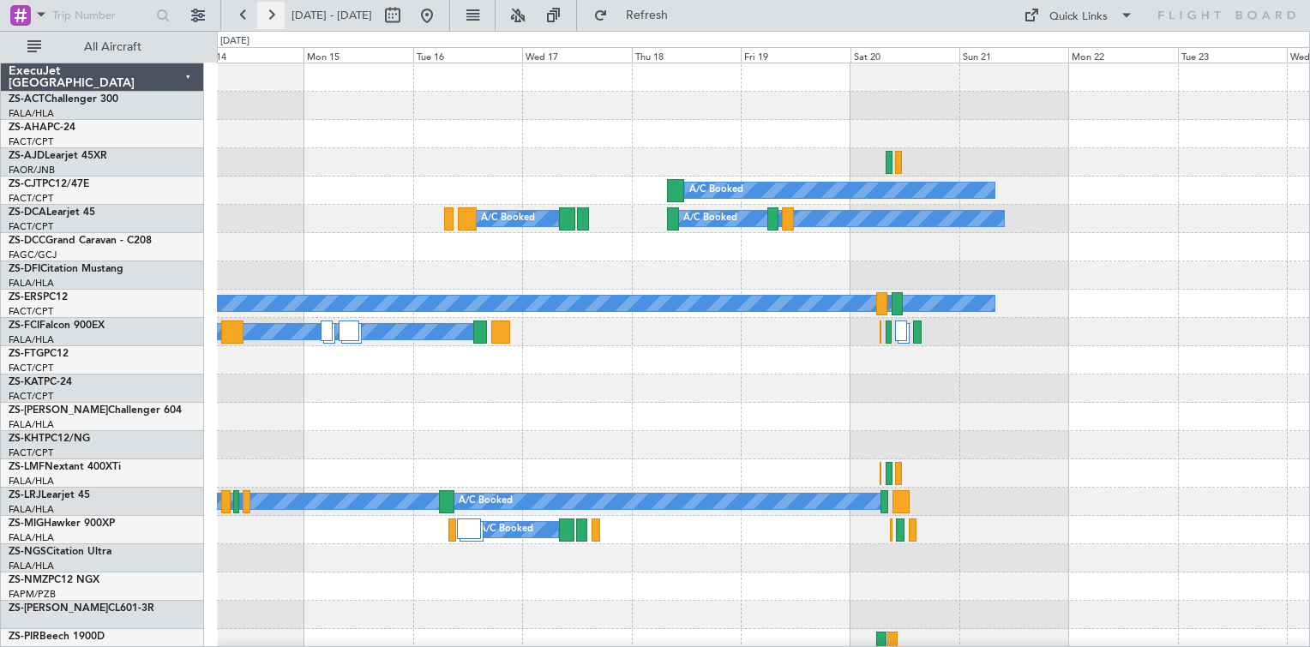
click at [267, 17] on button at bounding box center [270, 15] width 27 height 27
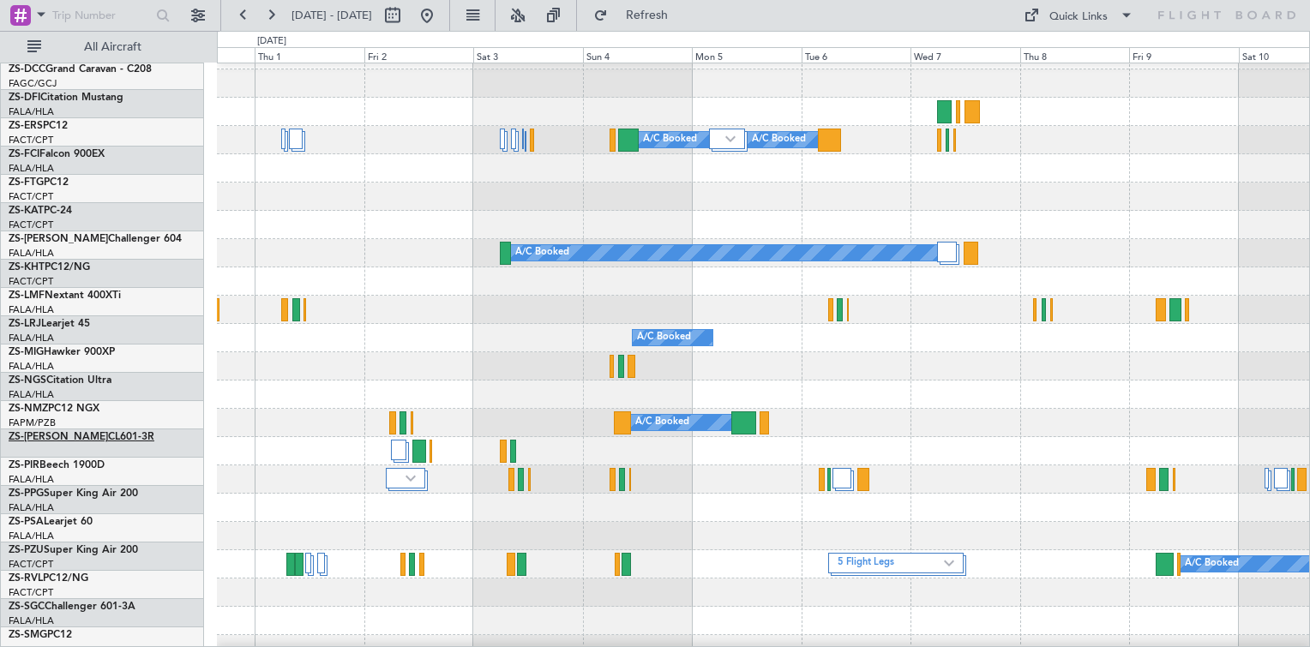
scroll to position [257, 0]
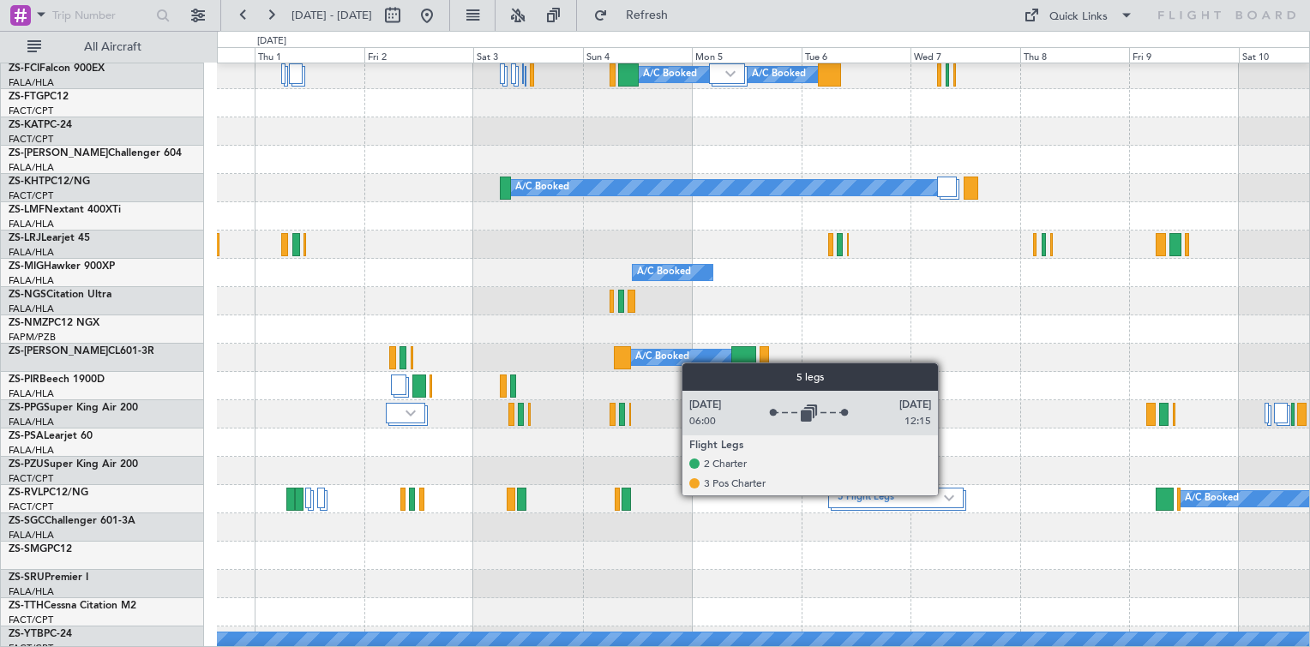
click at [946, 495] on img at bounding box center [949, 498] width 10 height 7
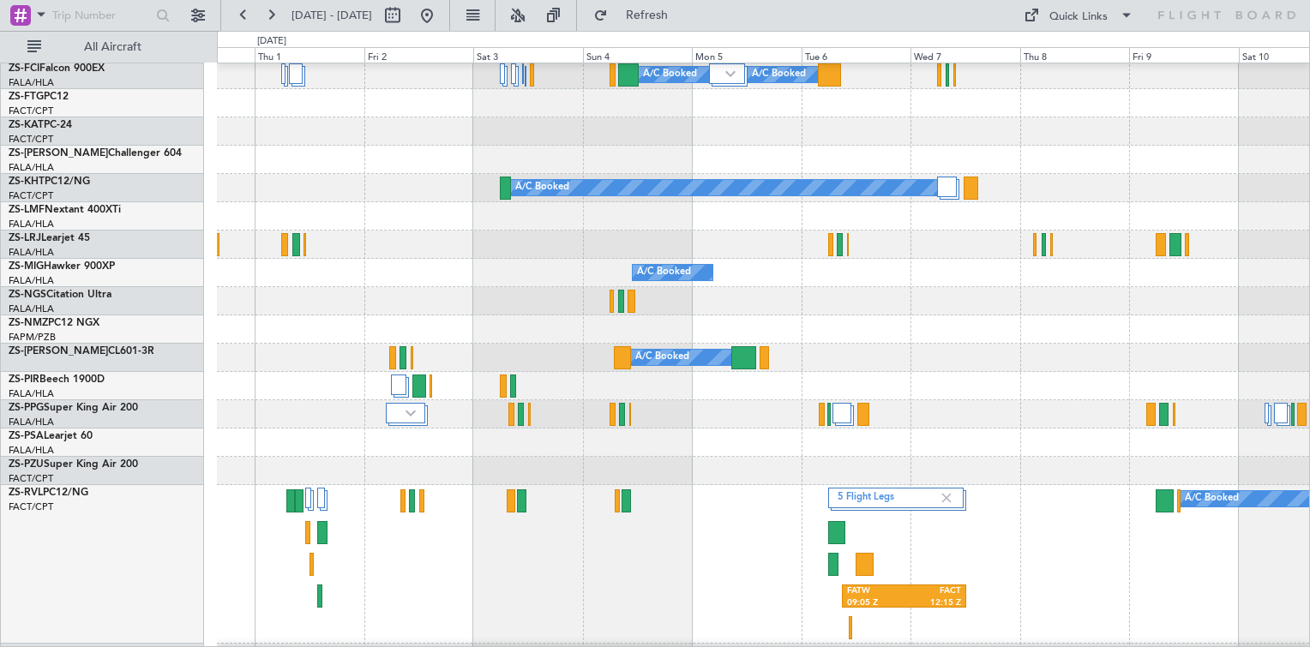
scroll to position [514, 0]
